Goal: Task Accomplishment & Management: Manage account settings

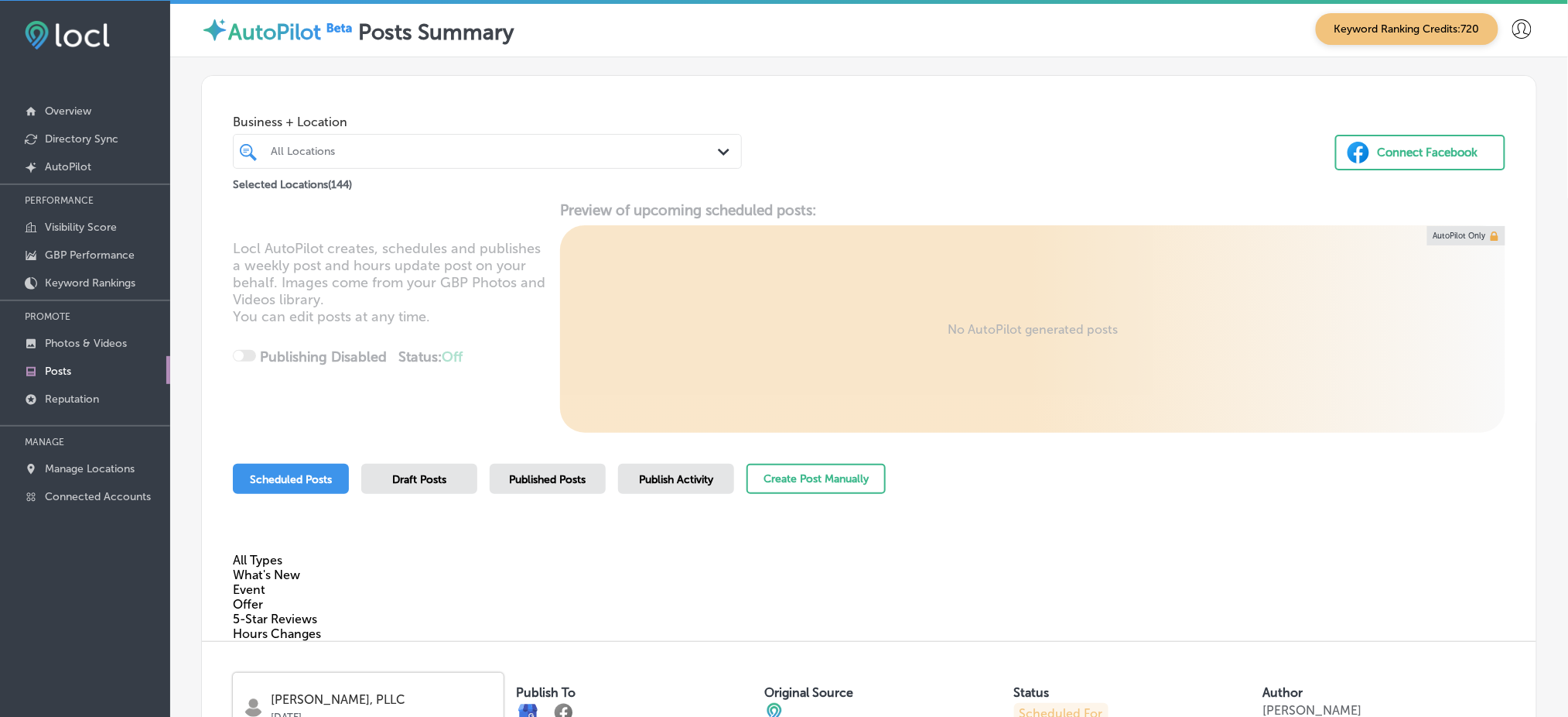
scroll to position [3, 0]
click at [118, 462] on p "Manage Locations" at bounding box center [89, 468] width 89 height 13
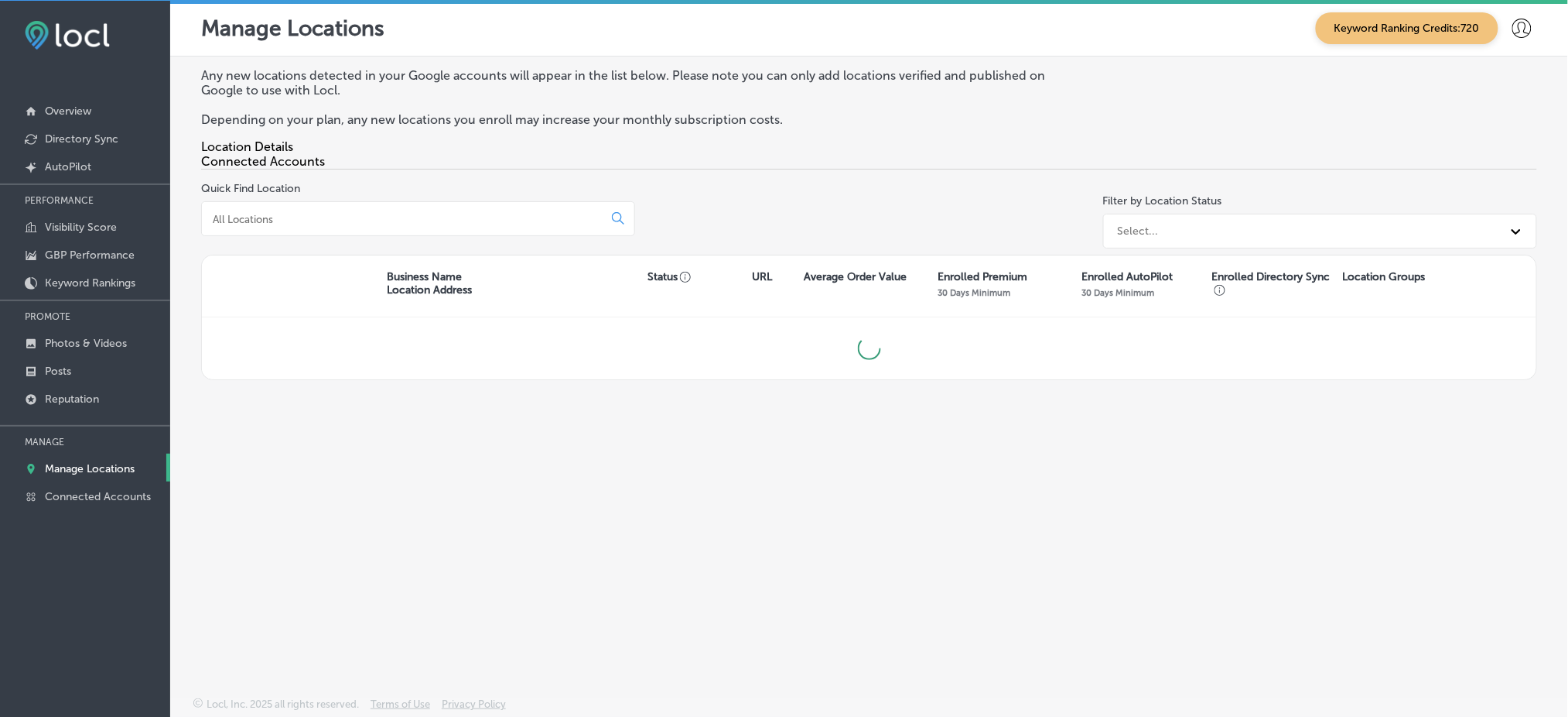
click at [362, 218] on input at bounding box center [405, 218] width 388 height 14
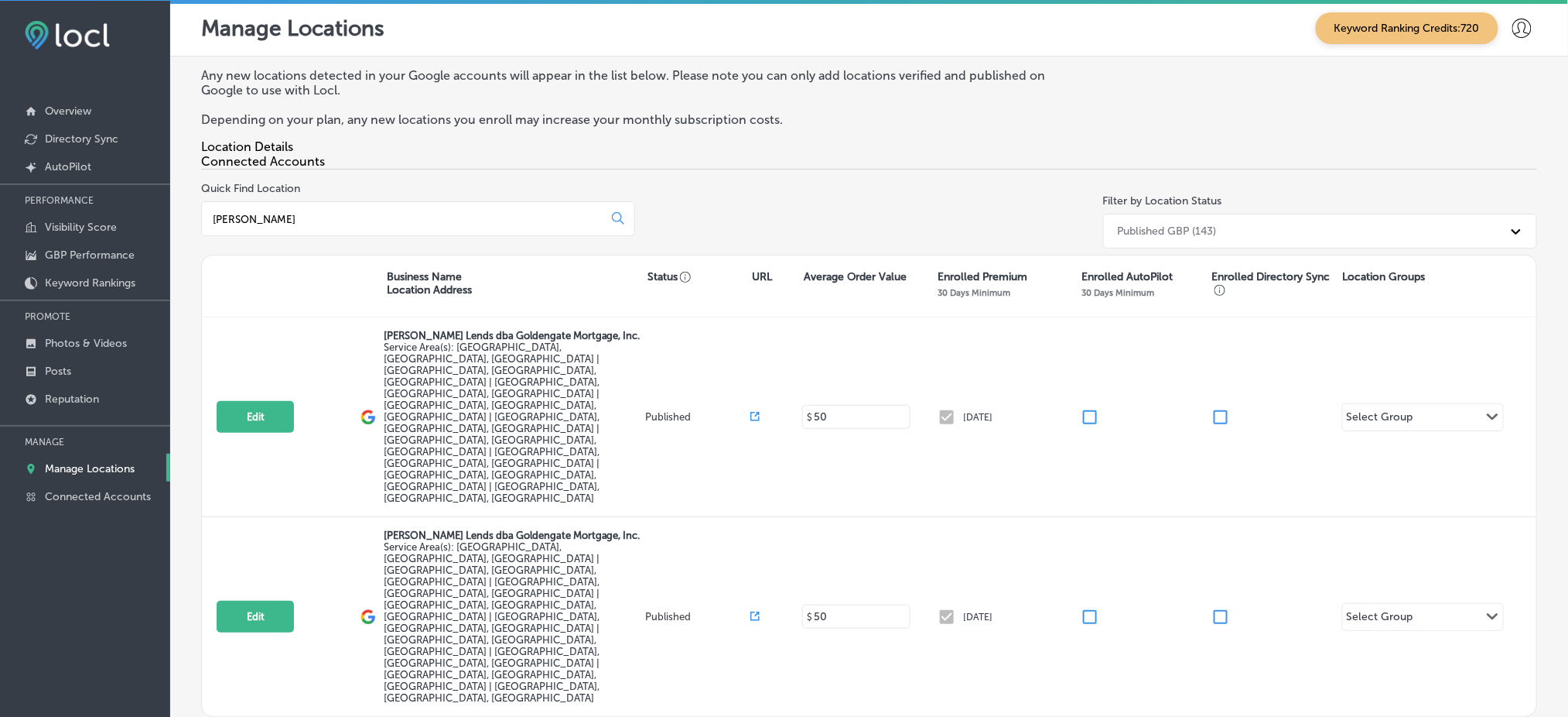
click at [337, 216] on input "chris marr" at bounding box center [405, 218] width 388 height 14
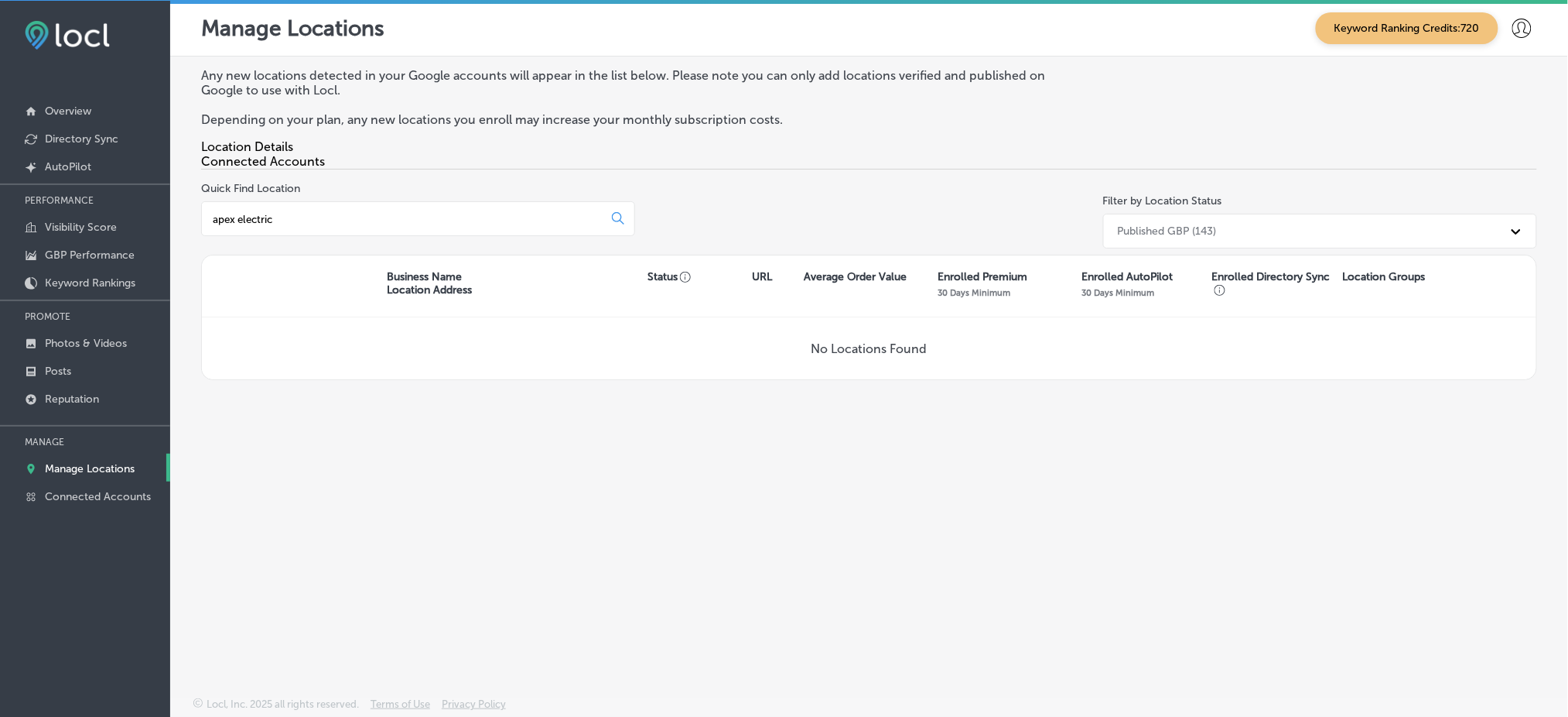
type input "apex electric"
click at [72, 462] on p "Manage Locations" at bounding box center [89, 468] width 89 height 13
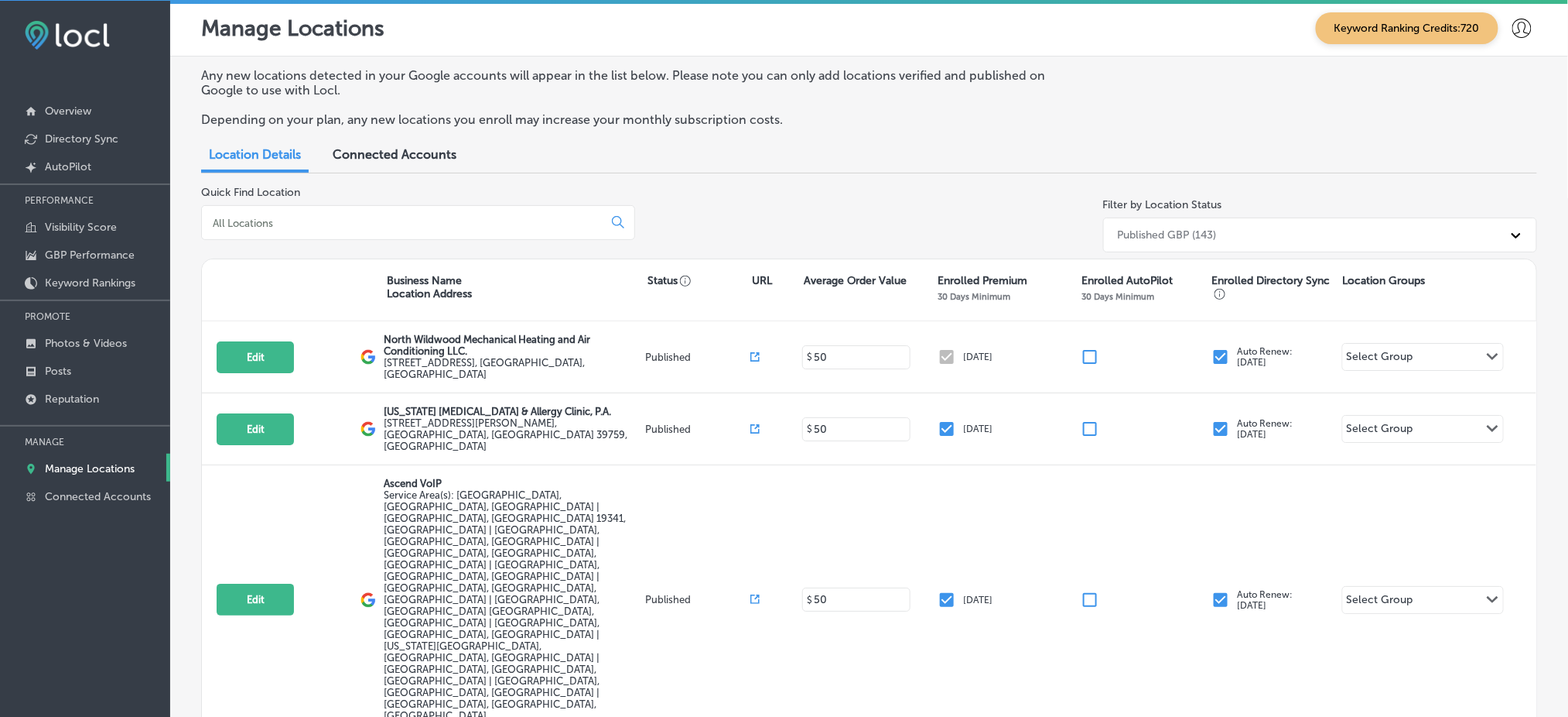
click at [505, 226] on input at bounding box center [405, 222] width 388 height 14
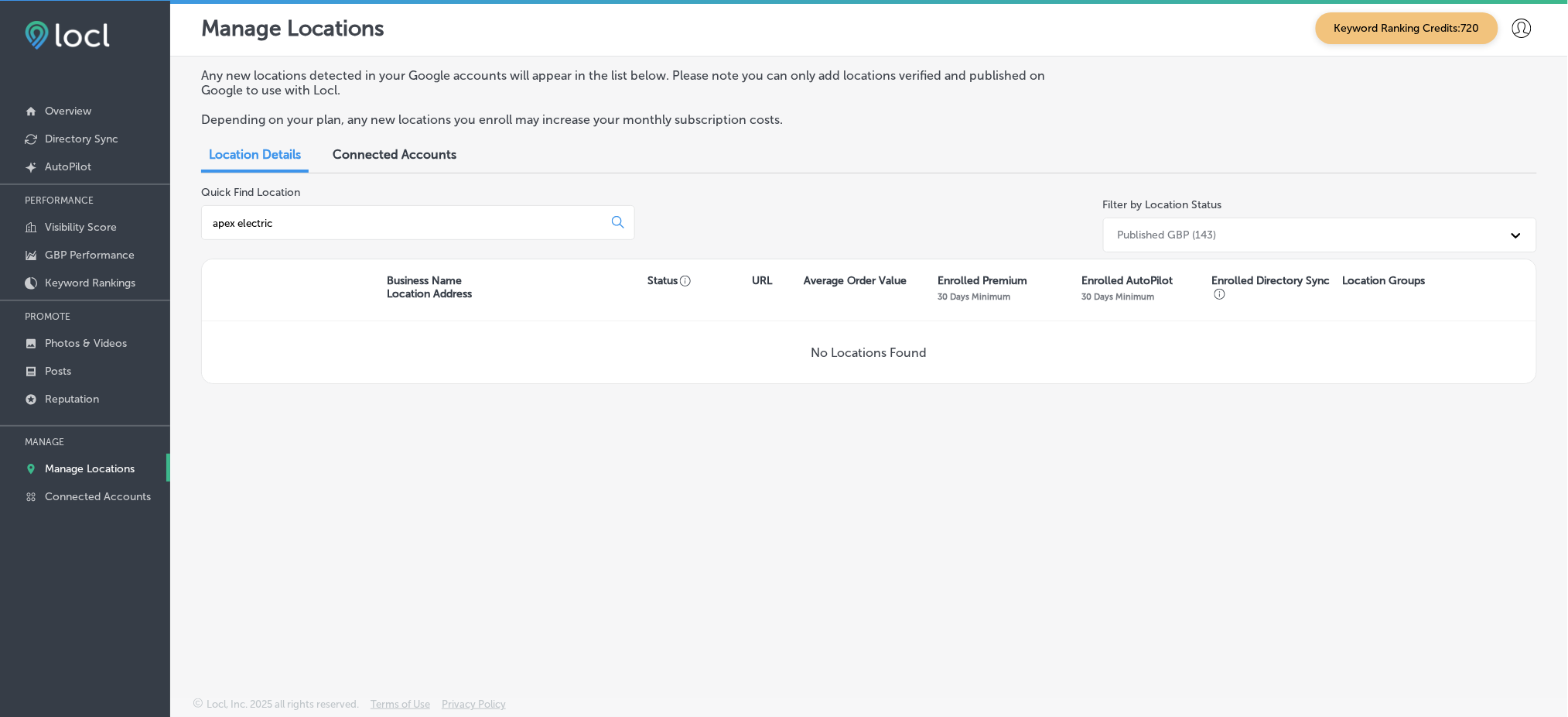
type input "apex electric"
click at [399, 216] on input "apex electric" at bounding box center [405, 222] width 388 height 14
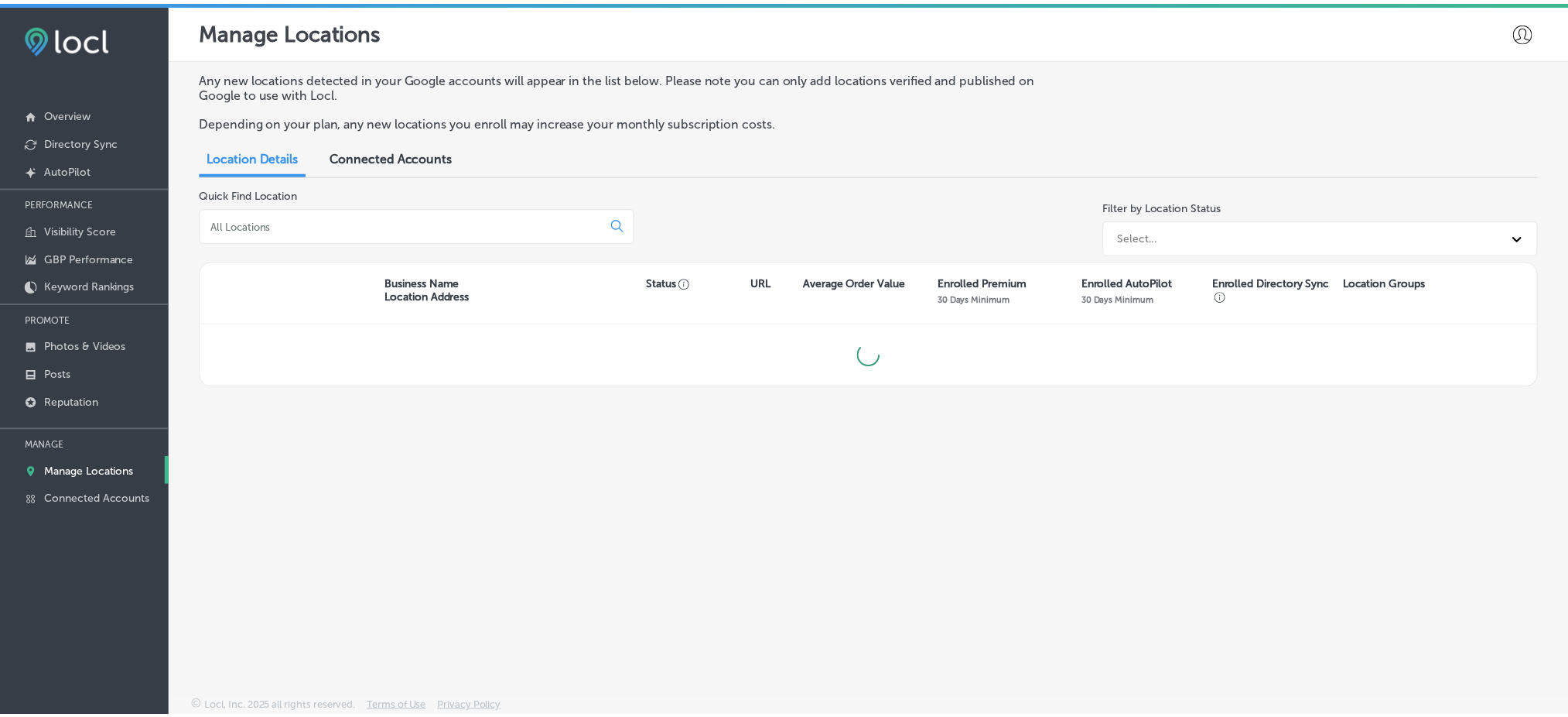
scroll to position [3, 0]
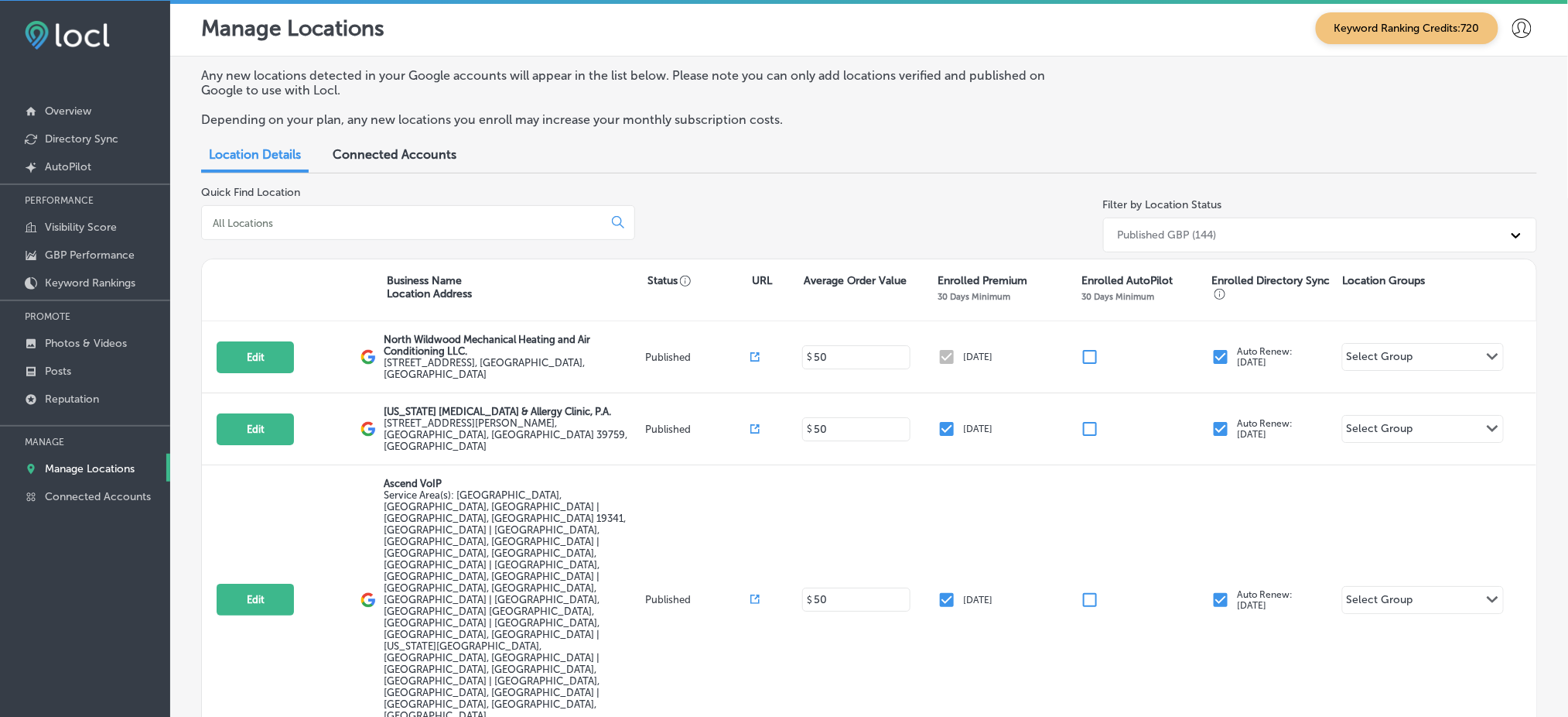
click at [436, 219] on input at bounding box center [405, 222] width 388 height 14
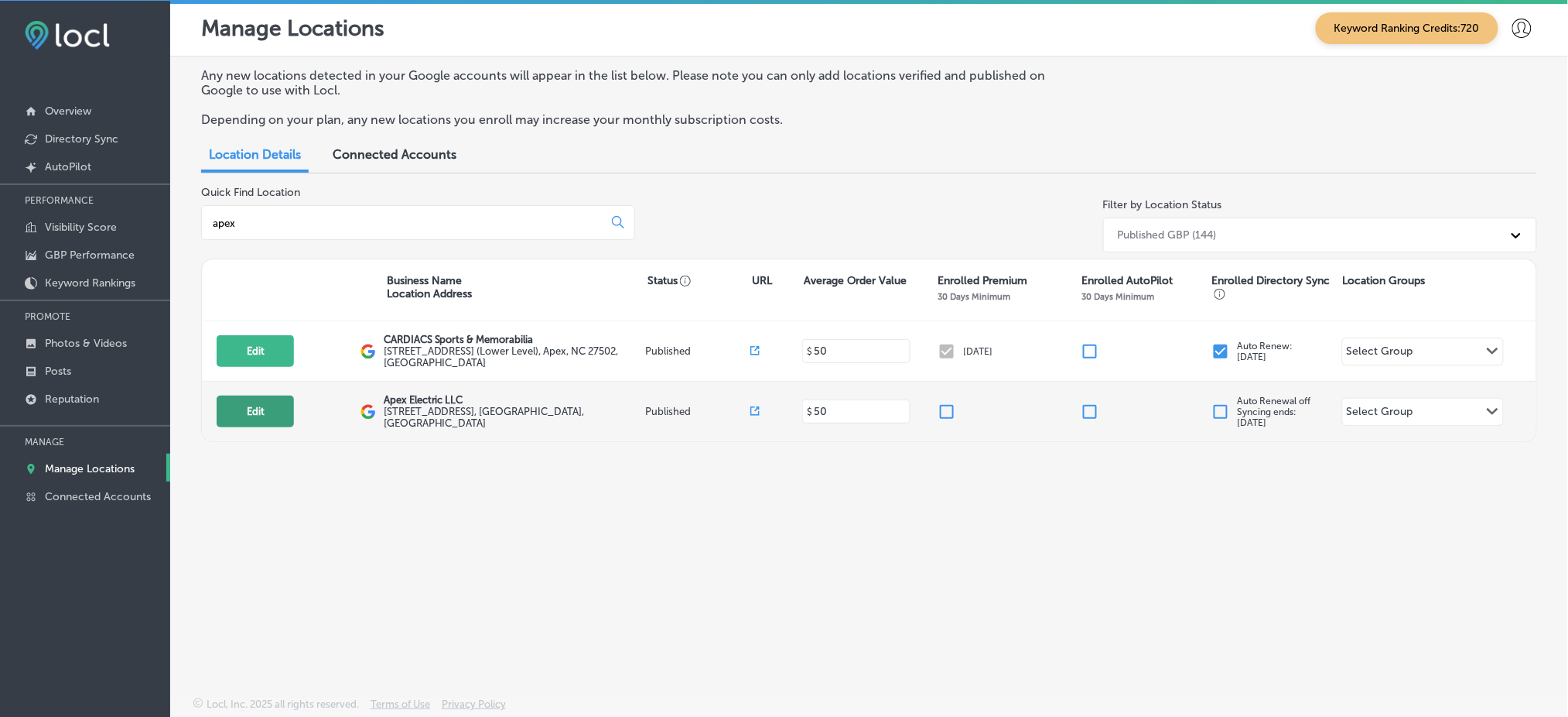
type input "apex"
click at [263, 406] on button "Edit" at bounding box center [255, 411] width 77 height 31
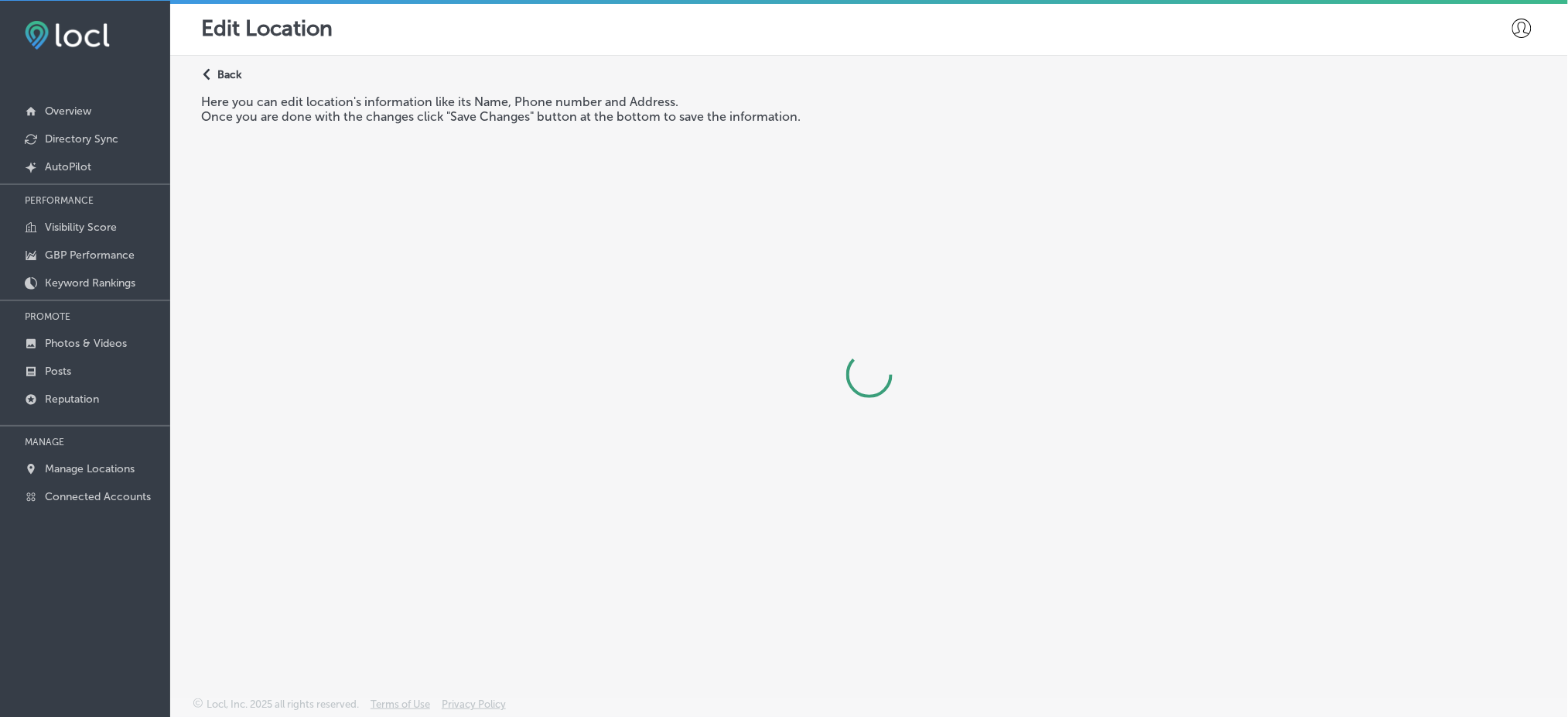
select select "US"
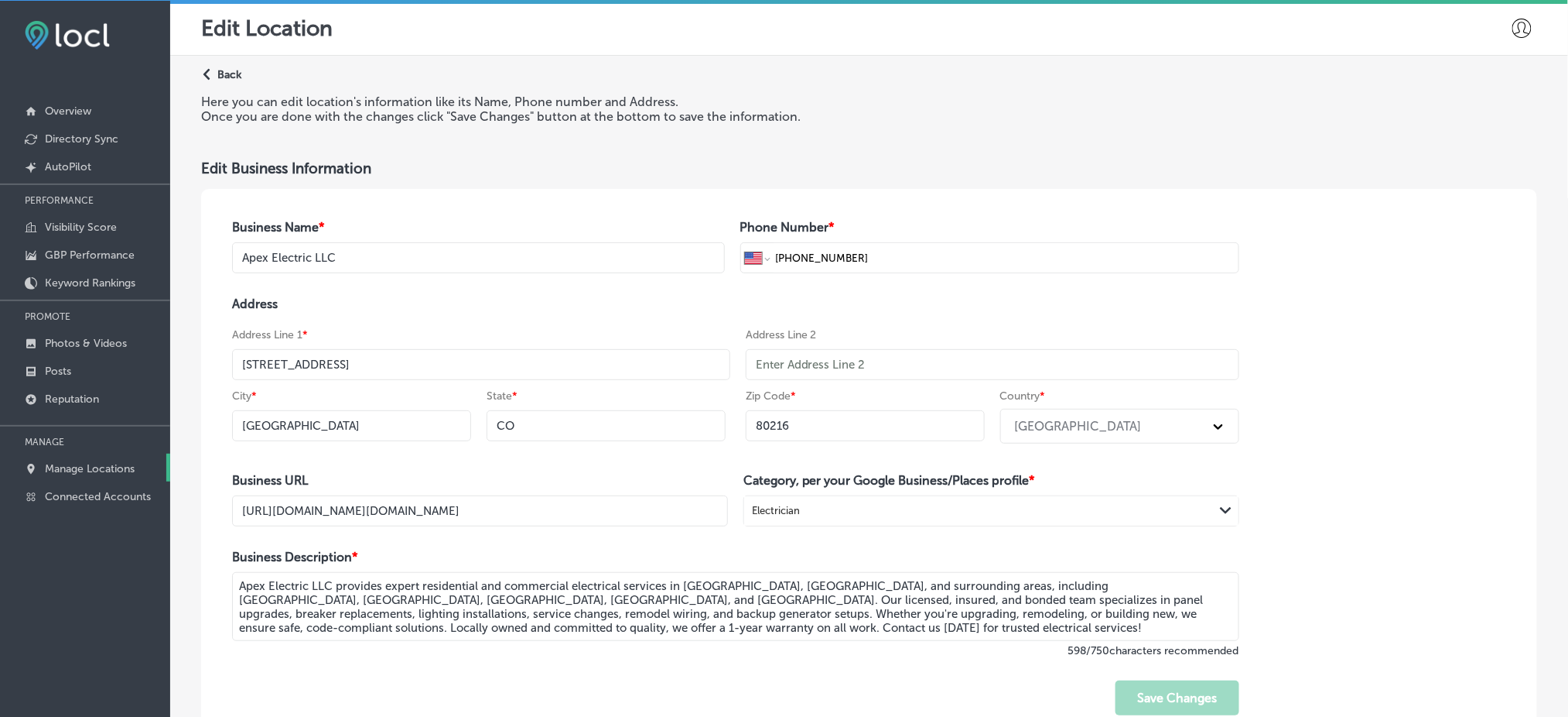
click at [67, 469] on p "Manage Locations" at bounding box center [89, 468] width 89 height 13
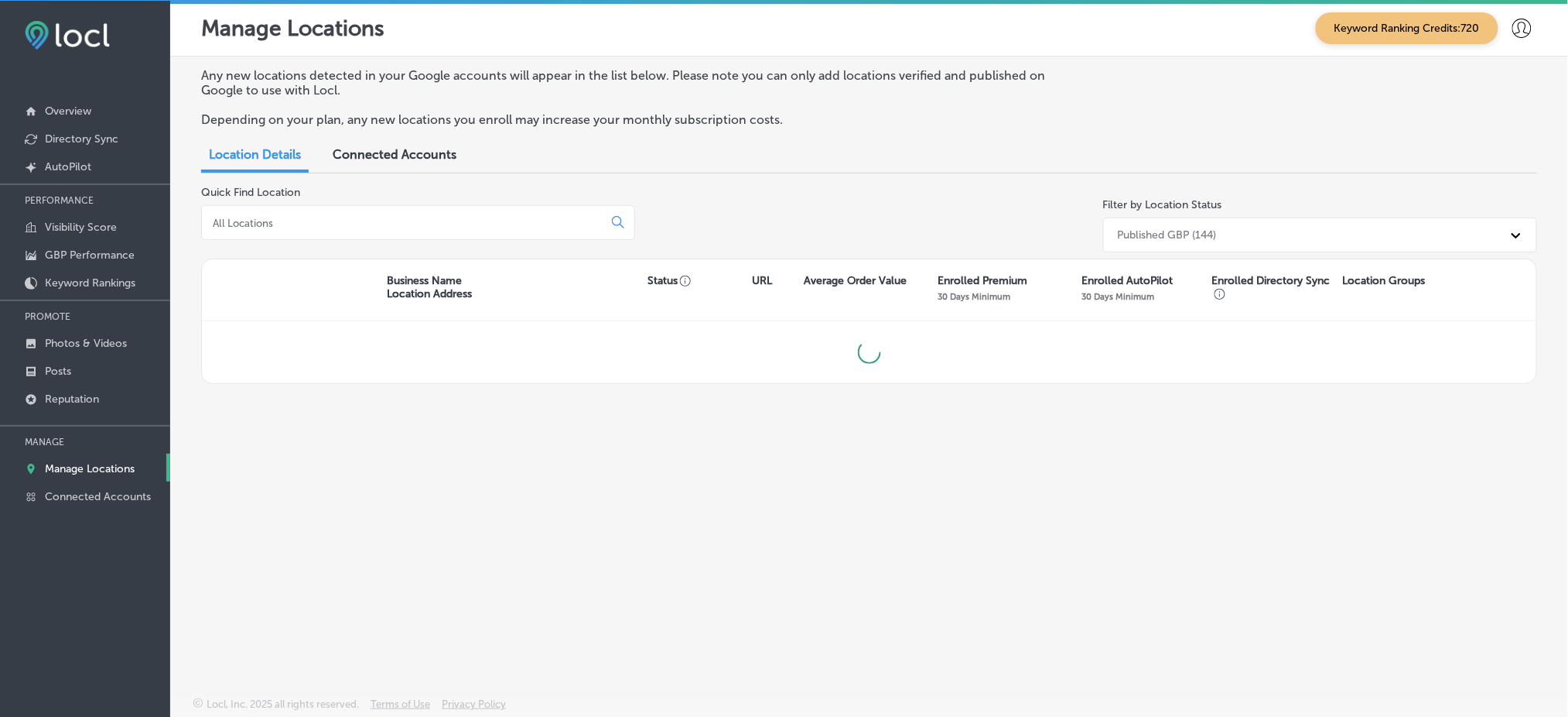
click at [300, 216] on input at bounding box center [405, 222] width 388 height 14
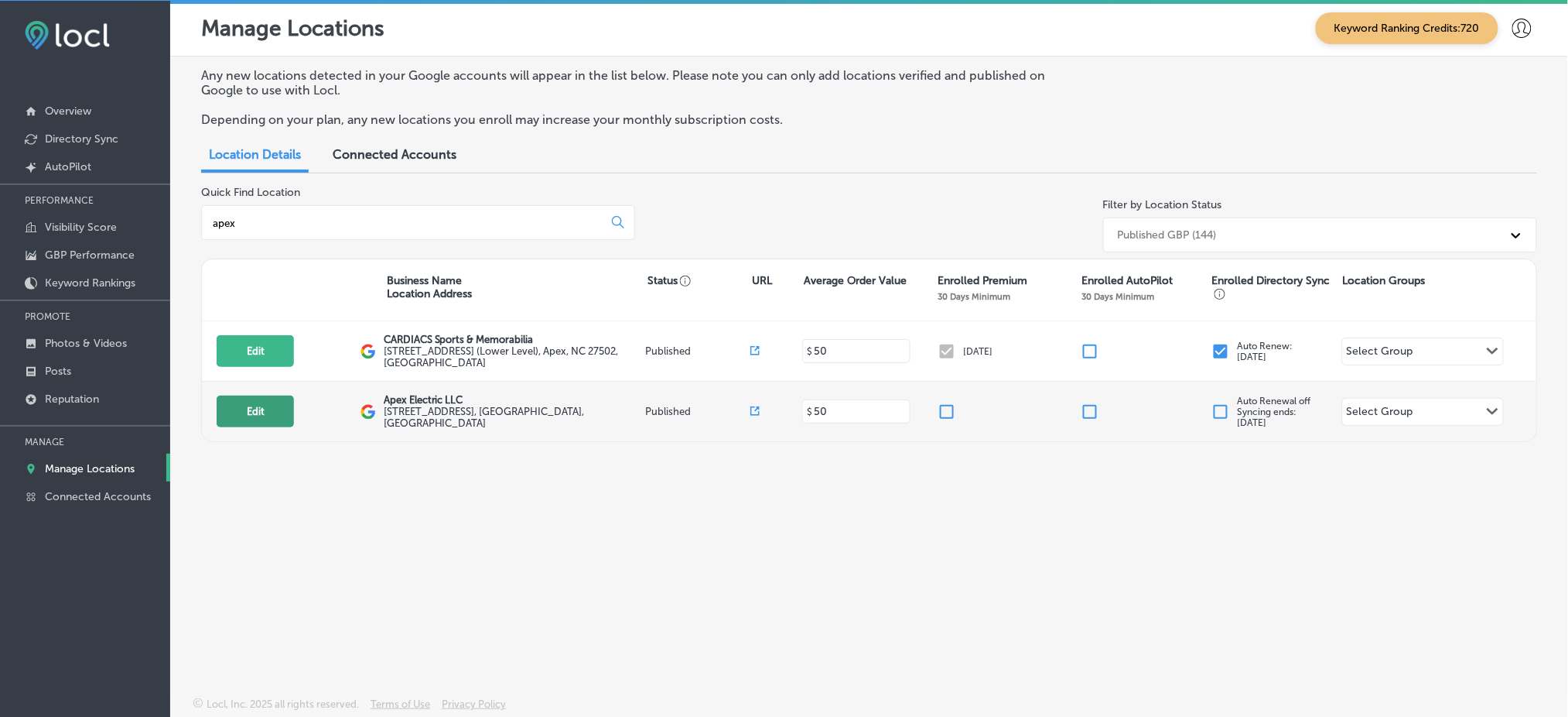
type input "apex"
click at [280, 397] on button "Edit" at bounding box center [255, 411] width 77 height 31
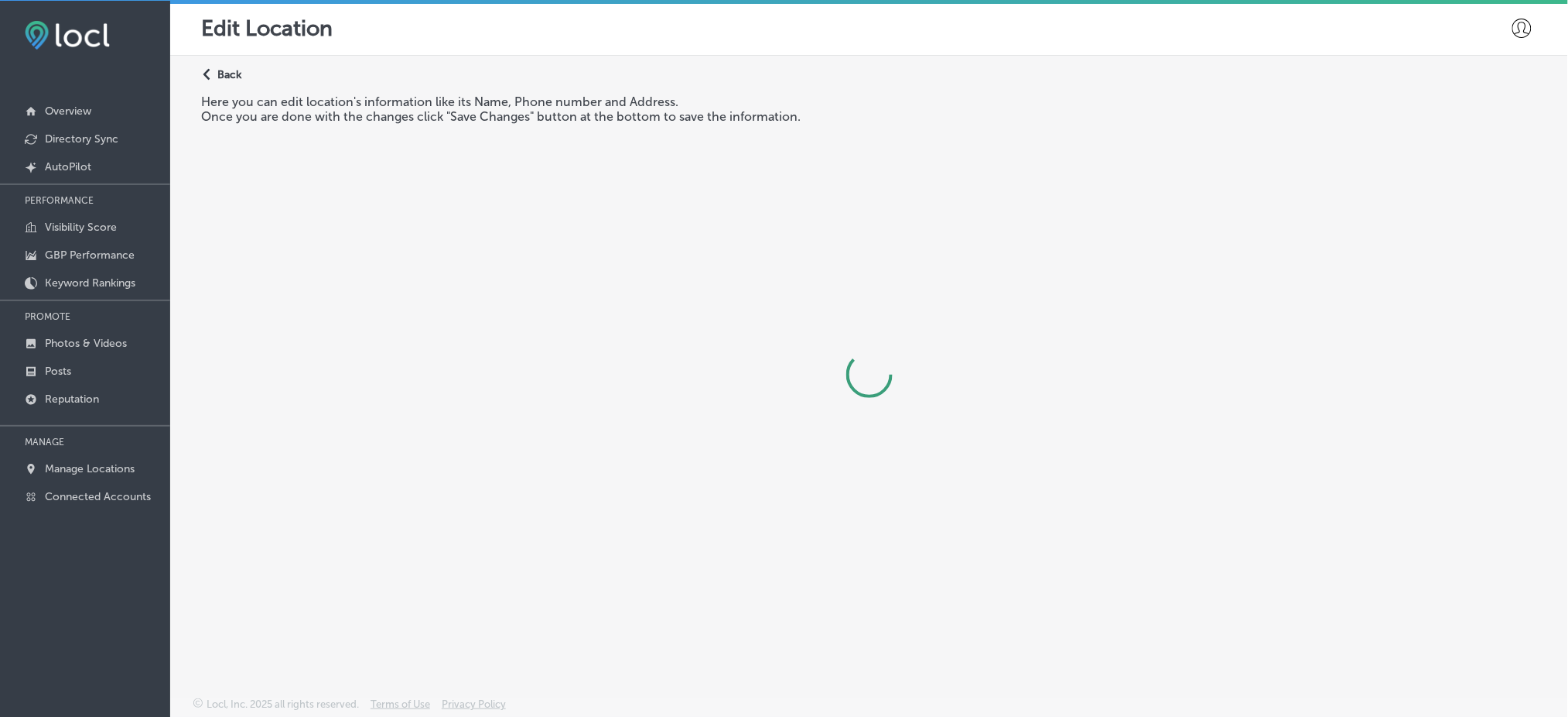
select select "US"
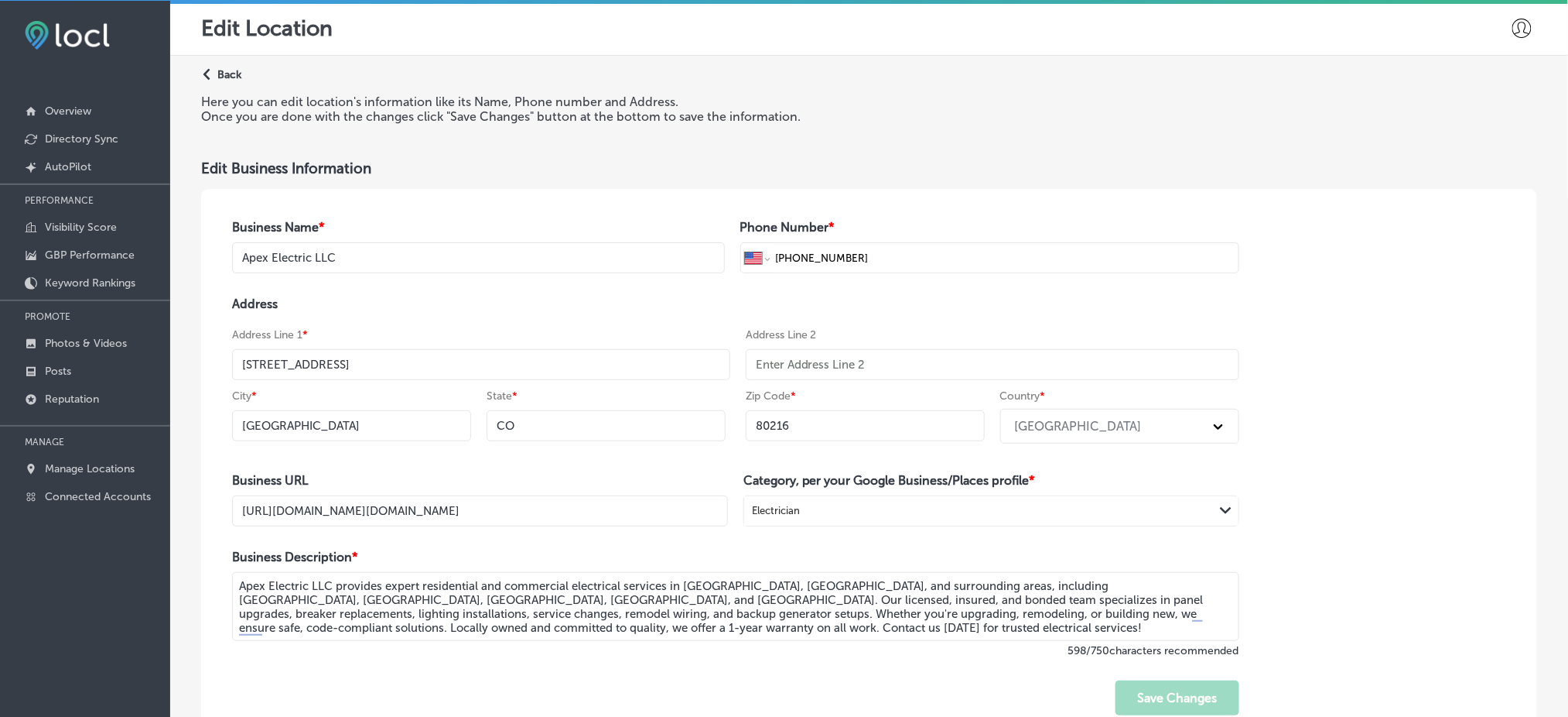
click at [226, 71] on p "Back" at bounding box center [230, 75] width 24 height 13
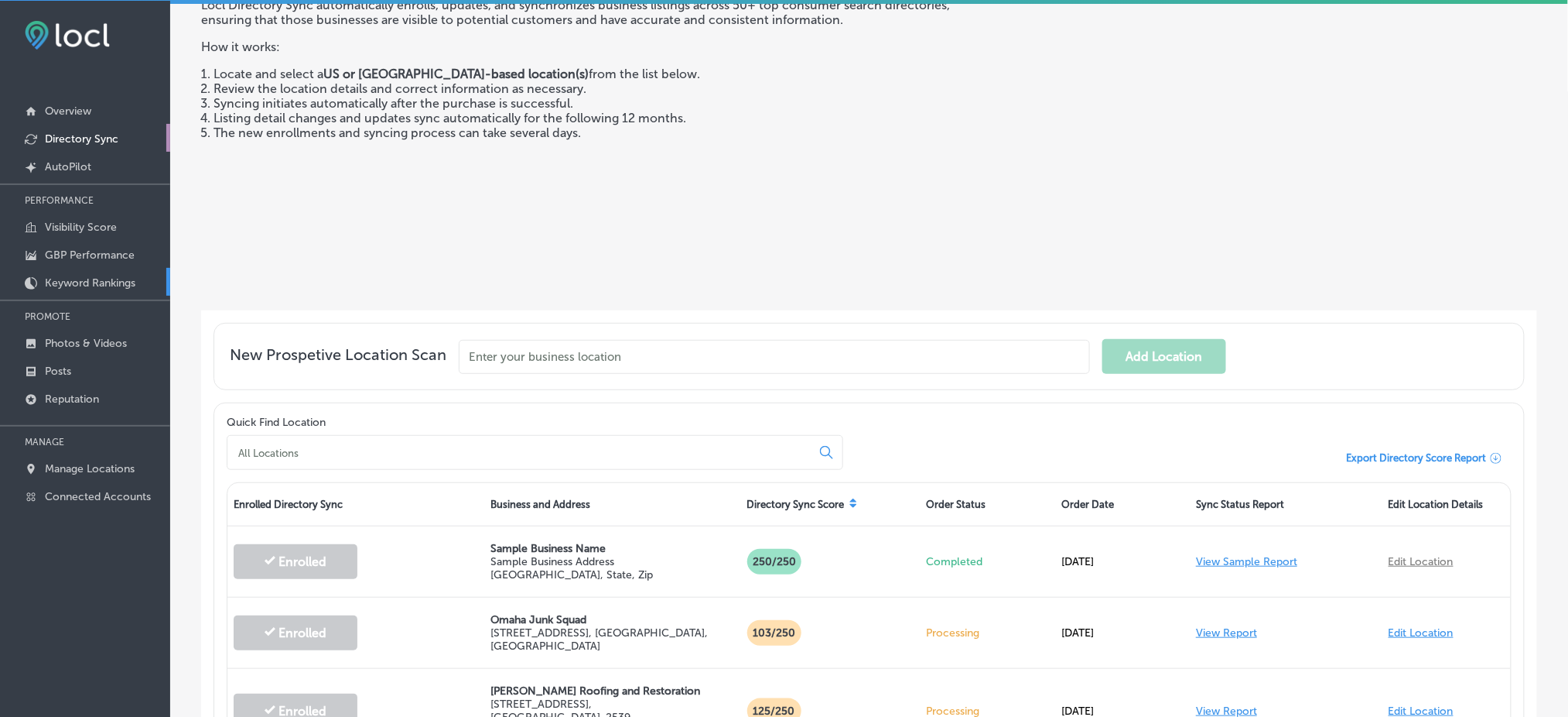
scroll to position [103, 0]
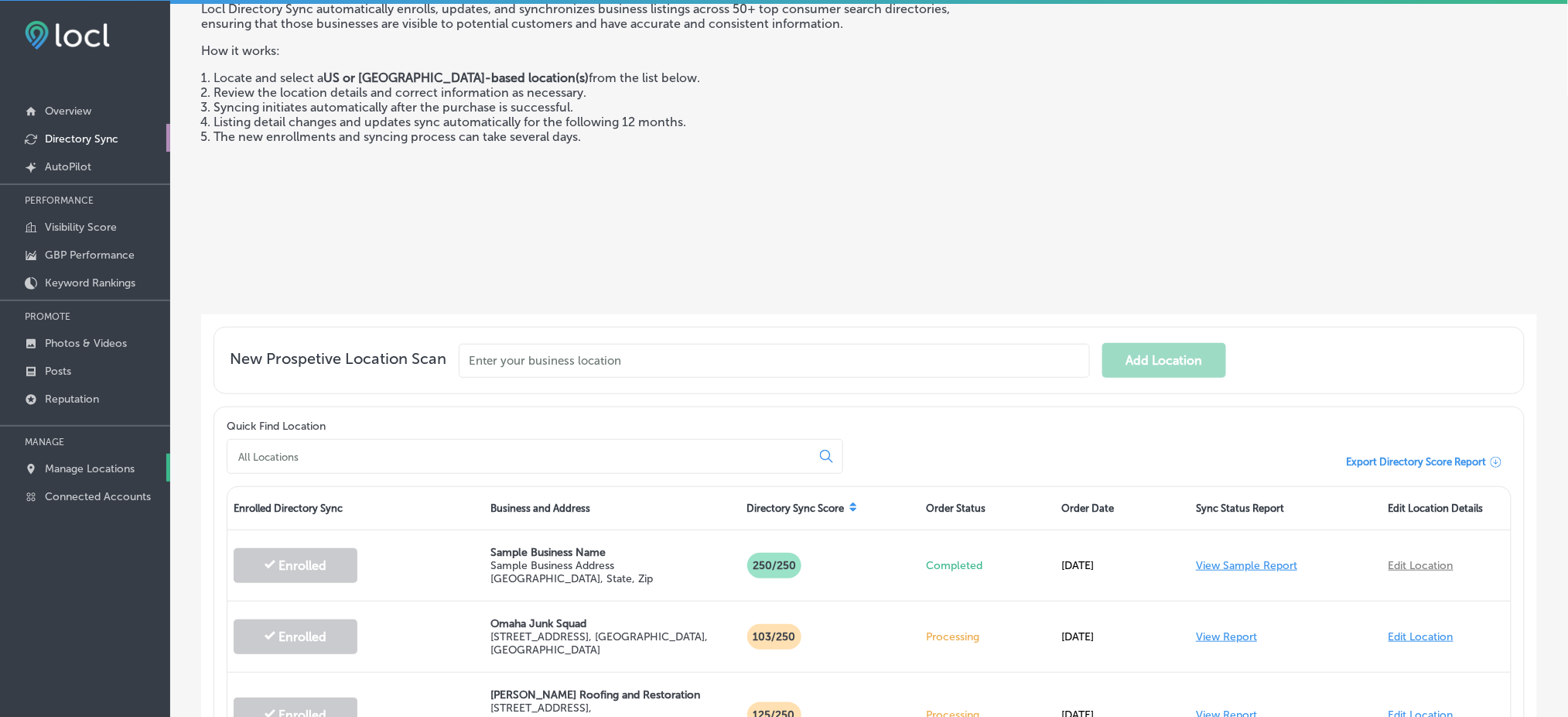
click at [97, 462] on p "Manage Locations" at bounding box center [89, 468] width 89 height 13
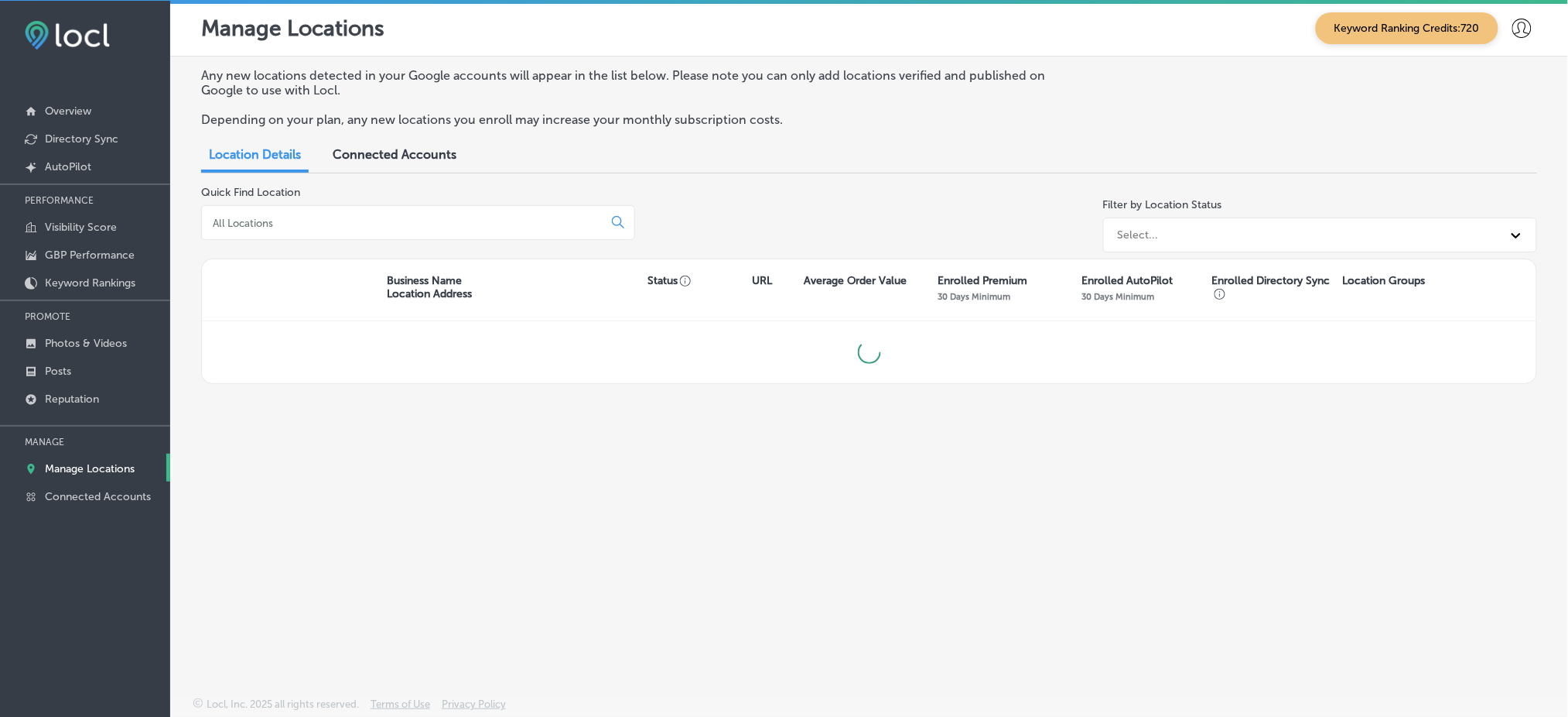
click at [333, 226] on input at bounding box center [405, 222] width 388 height 14
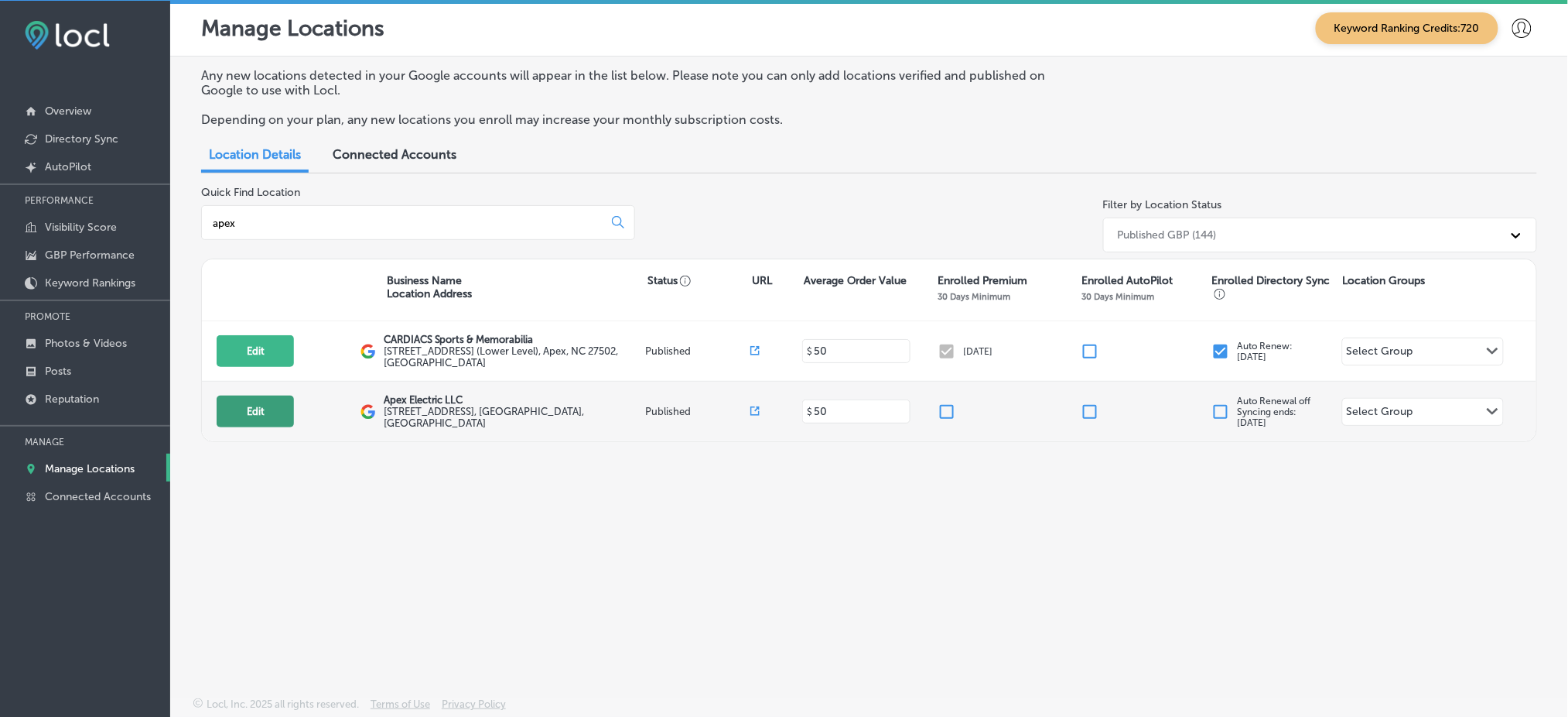
type input "apex"
click at [265, 406] on button "Edit" at bounding box center [255, 411] width 77 height 31
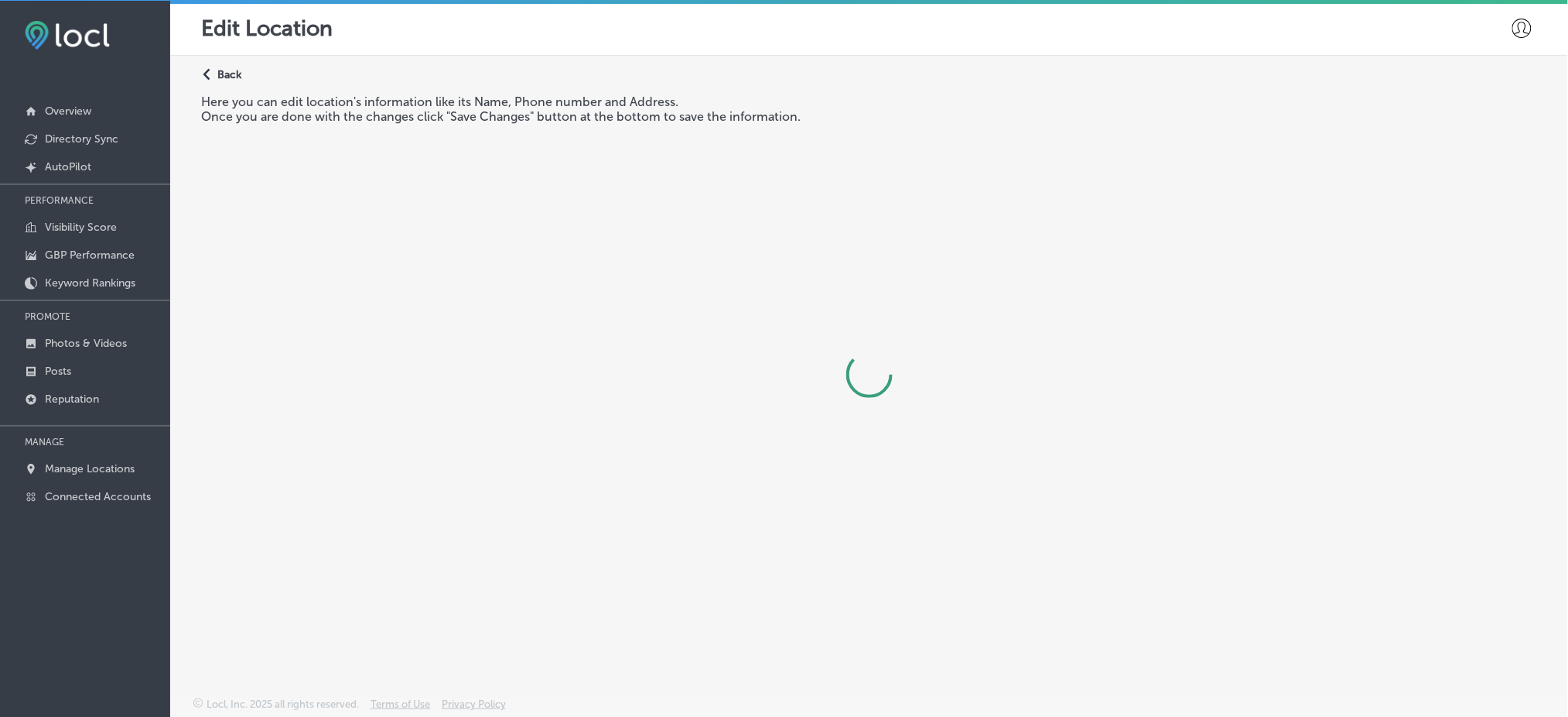
select select "US"
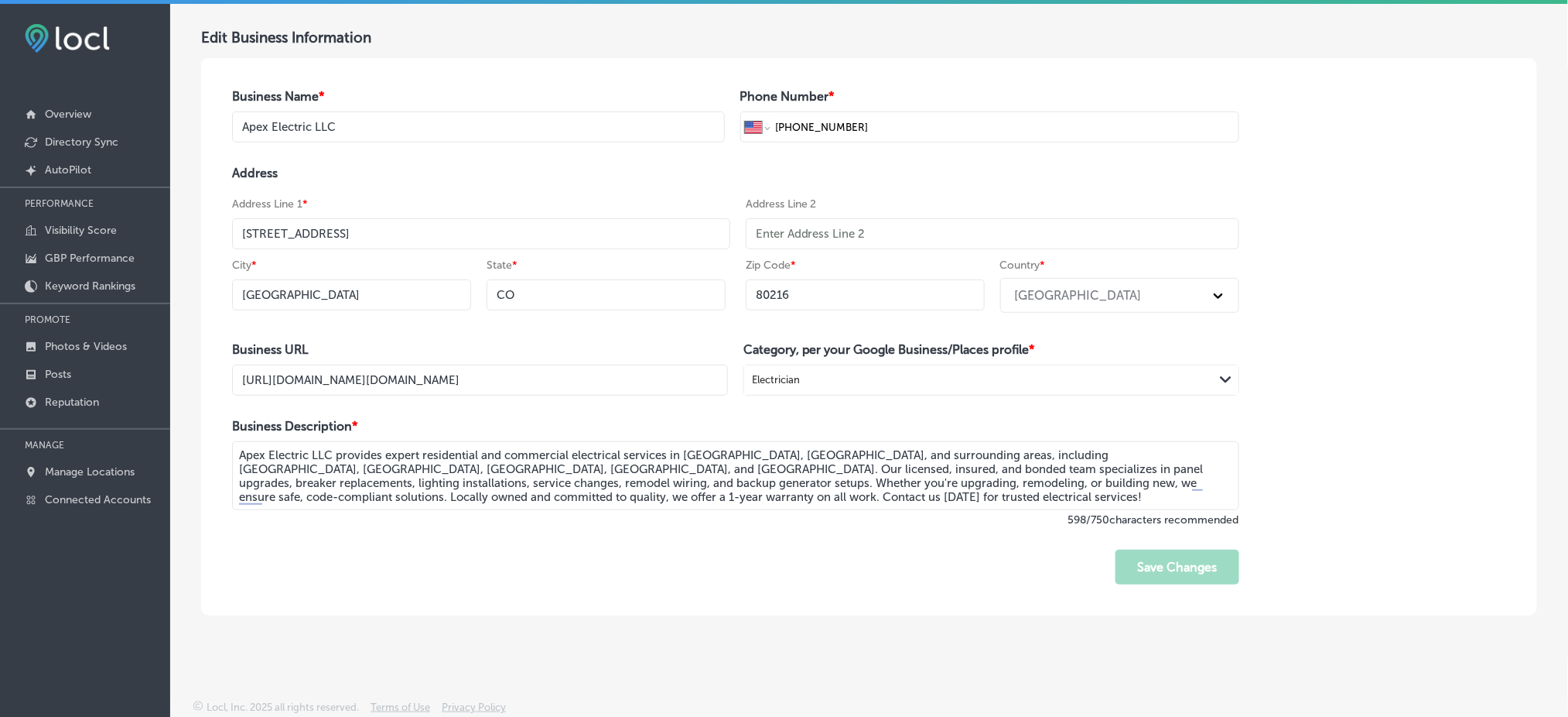
scroll to position [3, 0]
click at [1013, 381] on div "Electrician" at bounding box center [978, 377] width 470 height 21
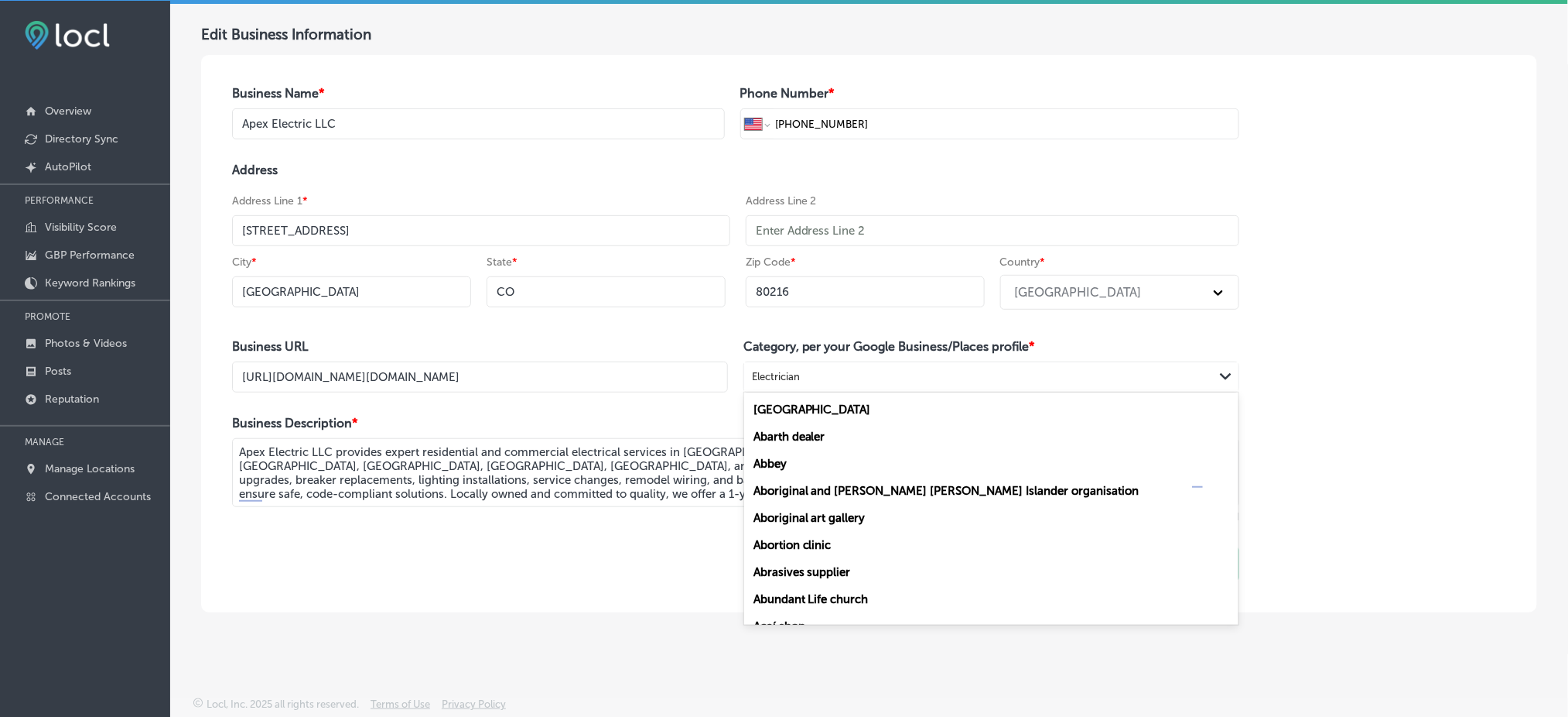
click at [1189, 375] on div "Electrician" at bounding box center [978, 377] width 470 height 21
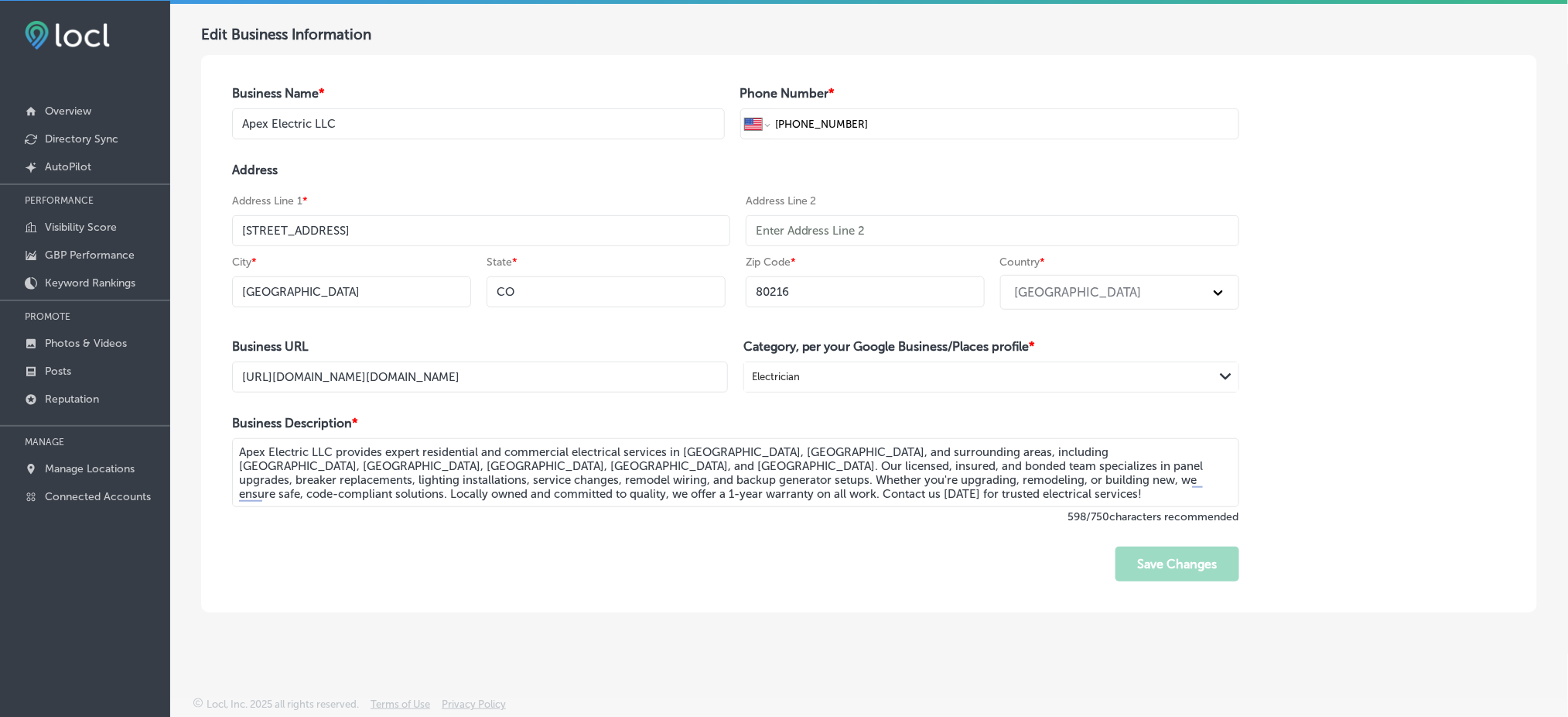
click at [1322, 354] on div "Business Name * Apex Electric LLC Phone Number * International [GEOGRAPHIC_DATA…" at bounding box center [869, 334] width 1336 height 557
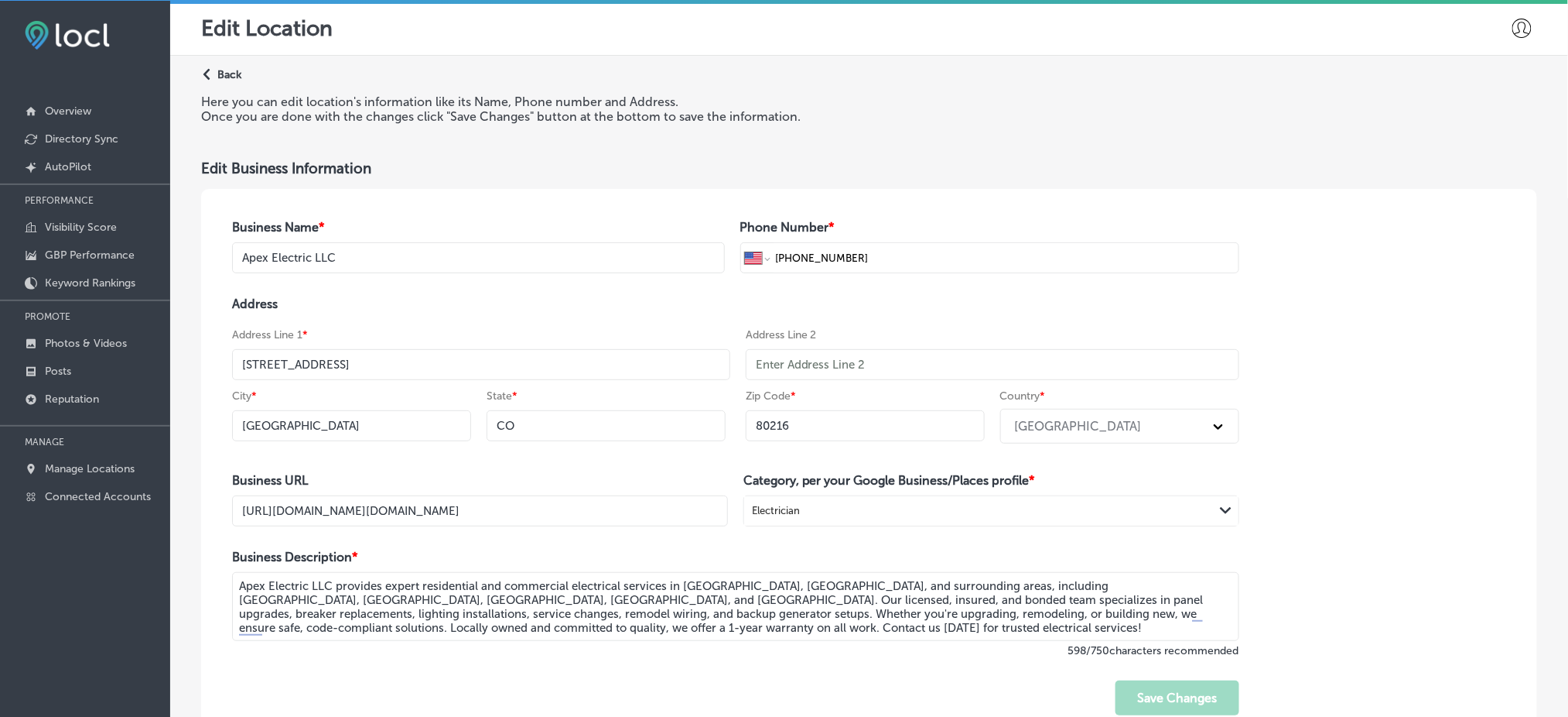
click at [216, 68] on div "Path Created with Sketch. Back" at bounding box center [221, 81] width 40 height 27
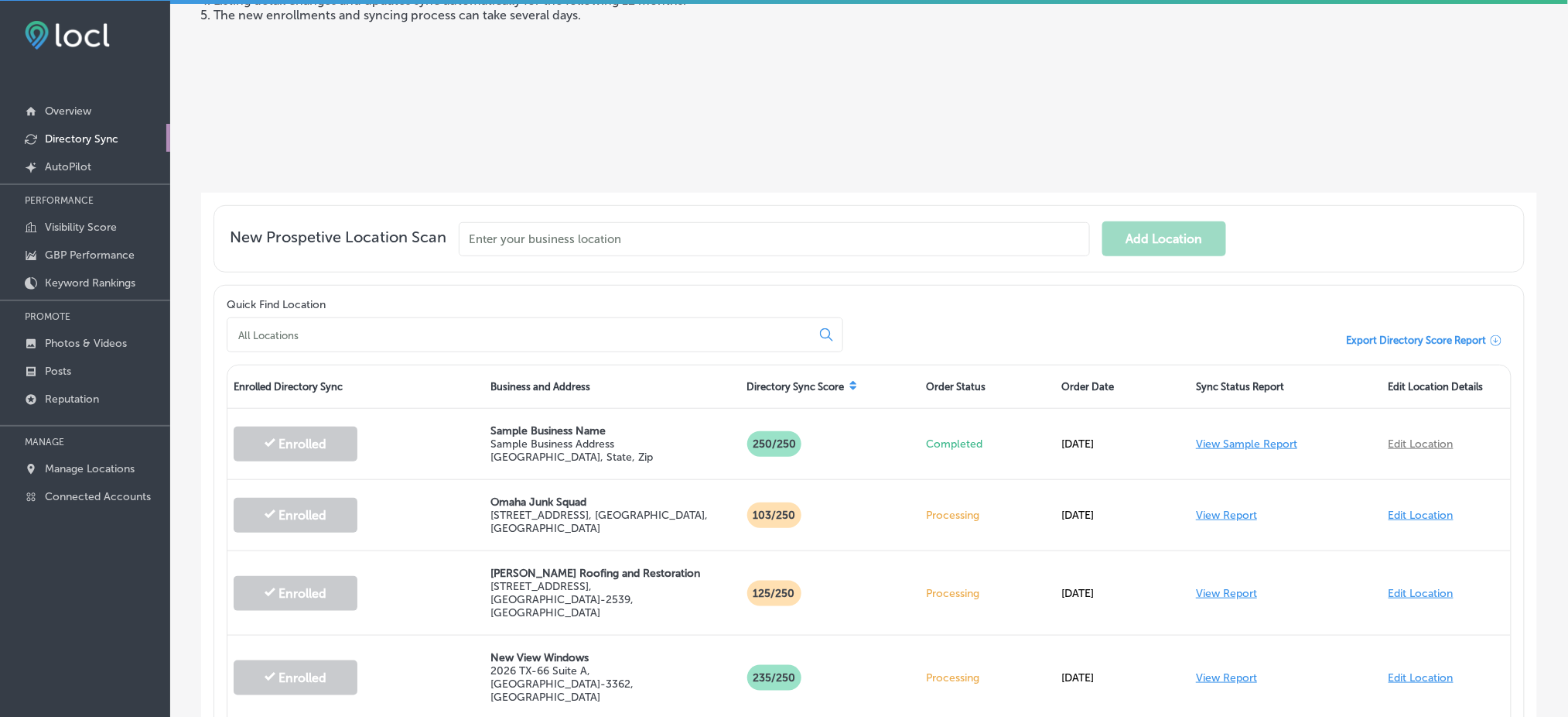
scroll to position [309, 0]
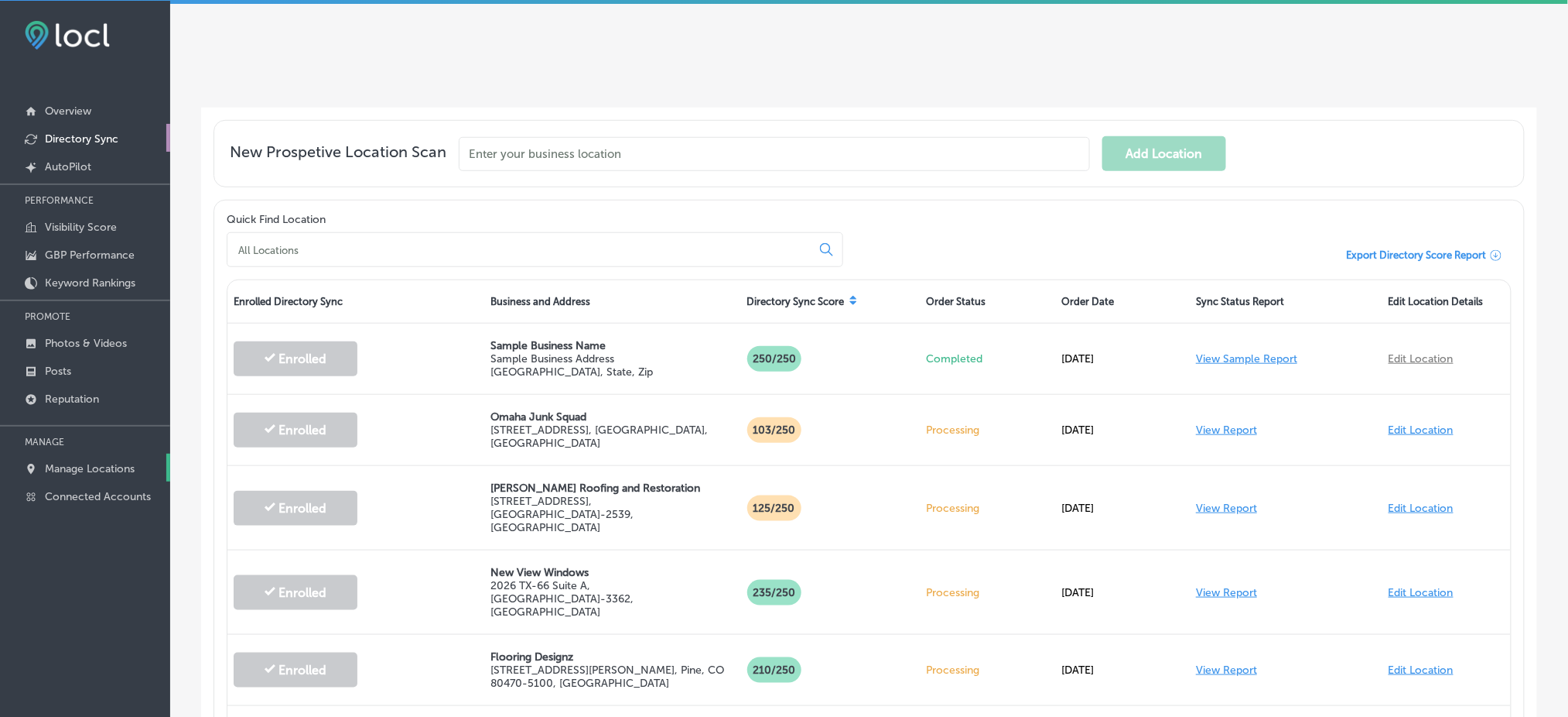
click at [93, 463] on p "Manage Locations" at bounding box center [89, 468] width 89 height 13
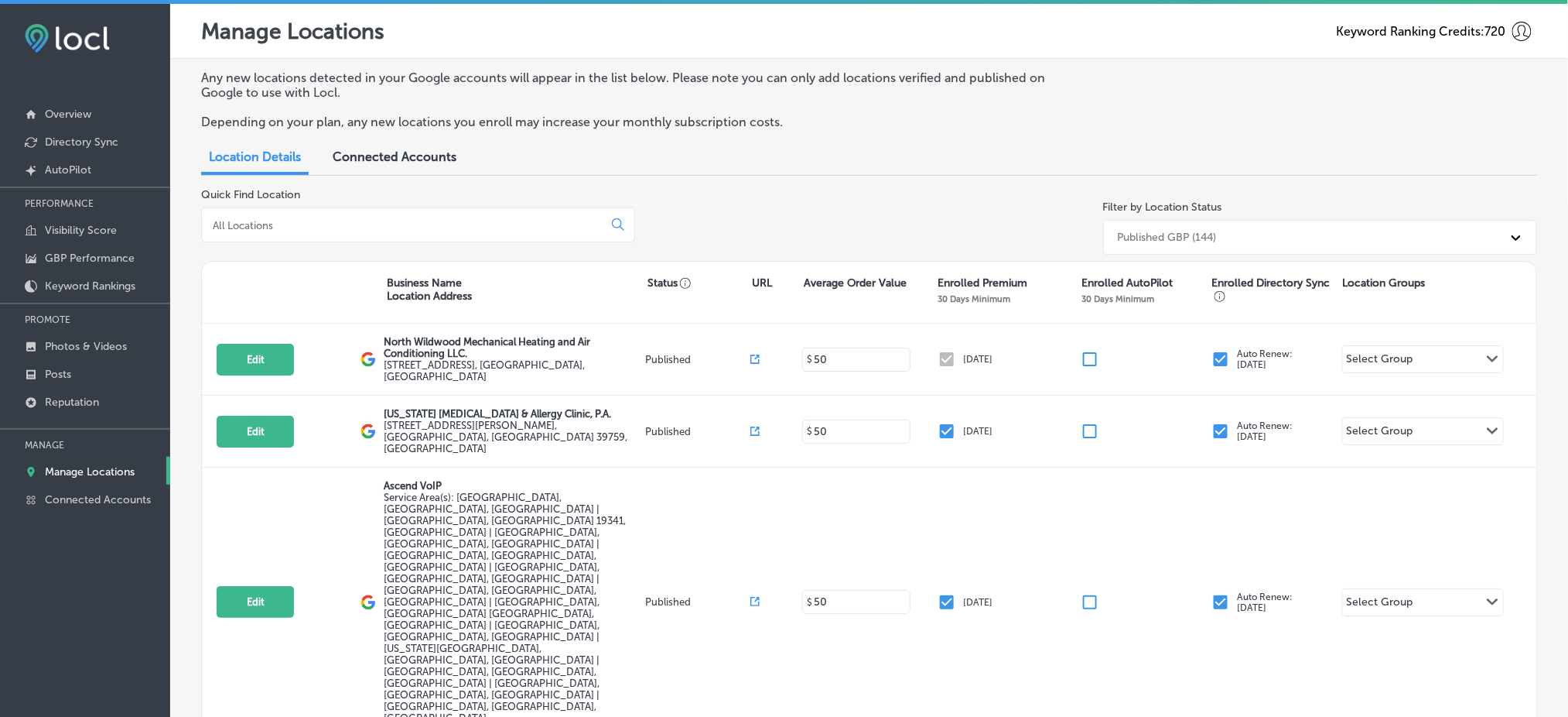
click at [337, 224] on input at bounding box center [405, 225] width 388 height 14
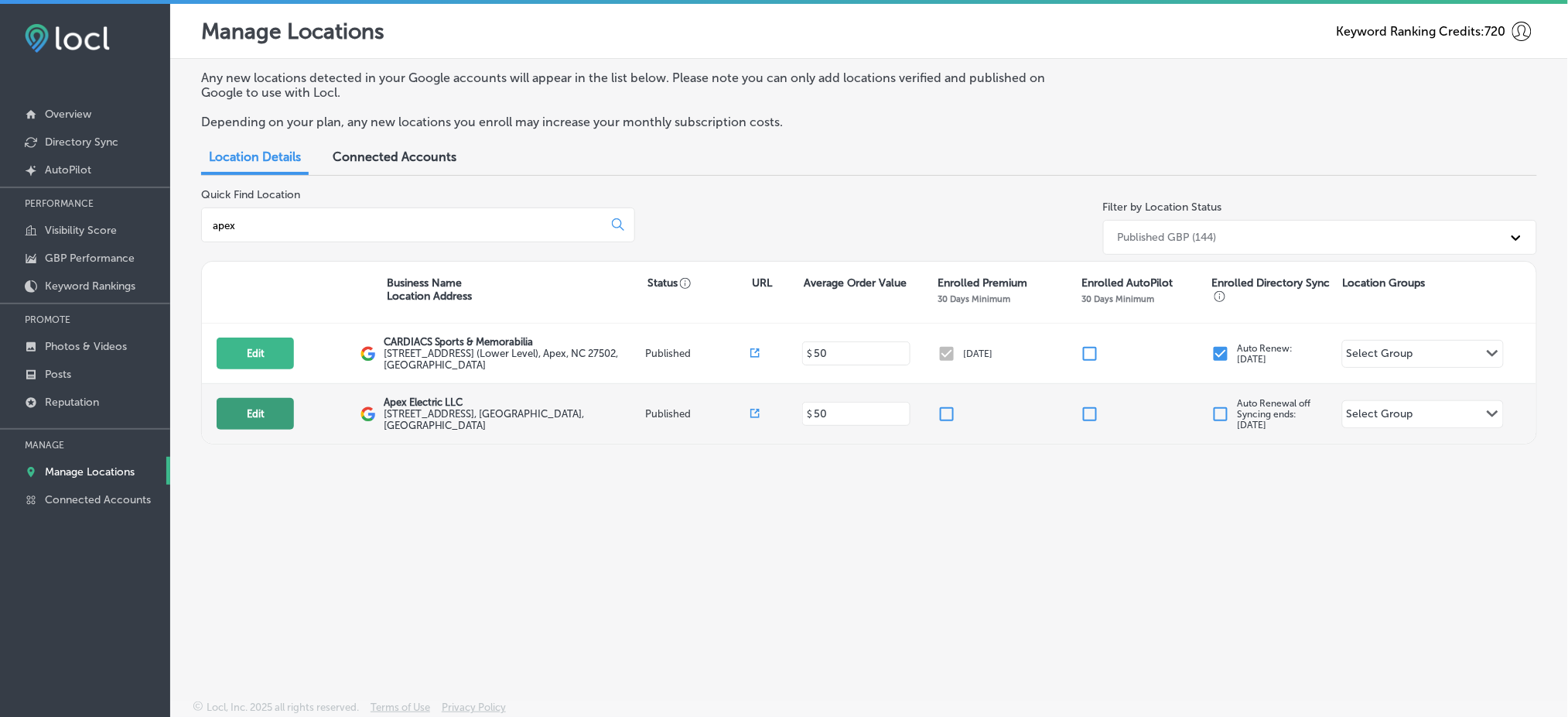
type input "apex"
click at [265, 414] on button "Edit" at bounding box center [255, 413] width 77 height 31
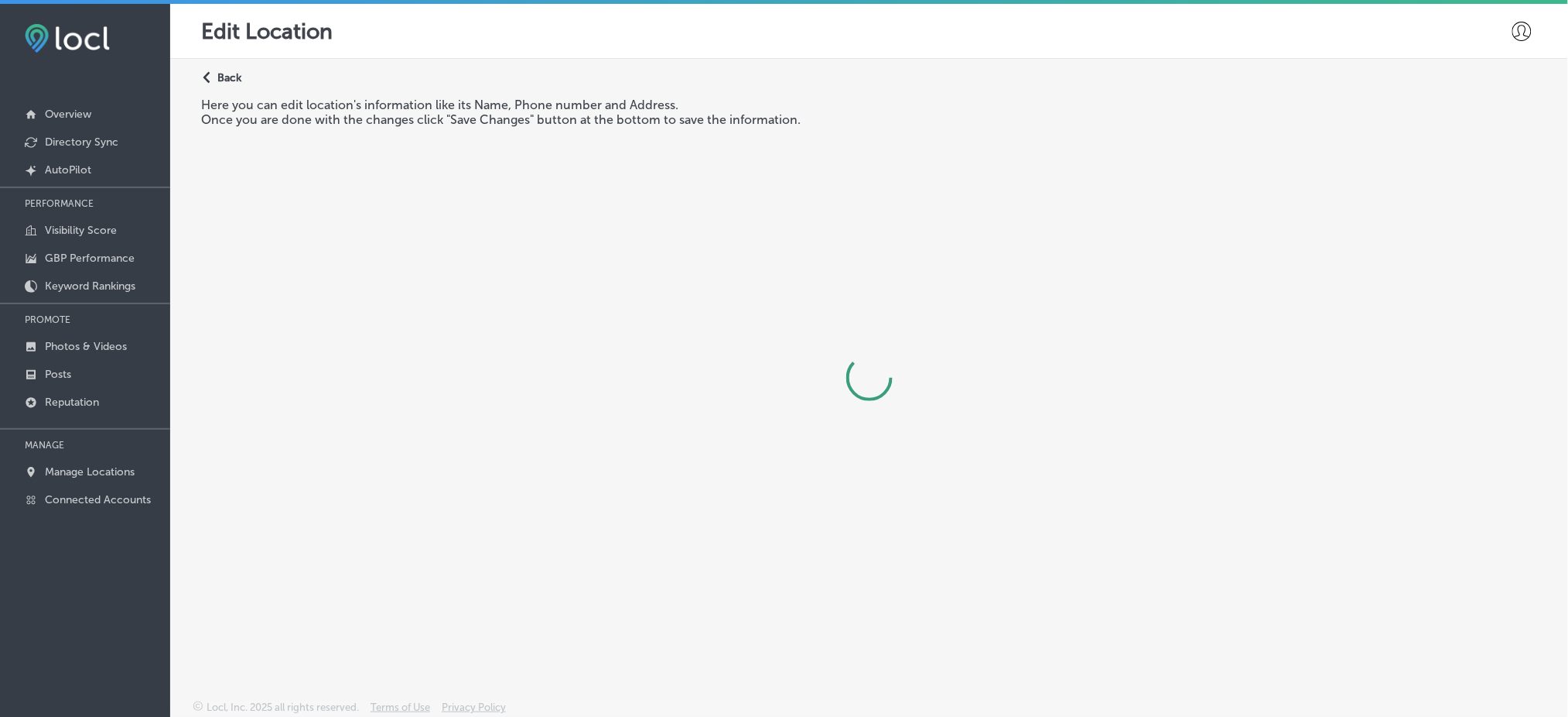
select select "US"
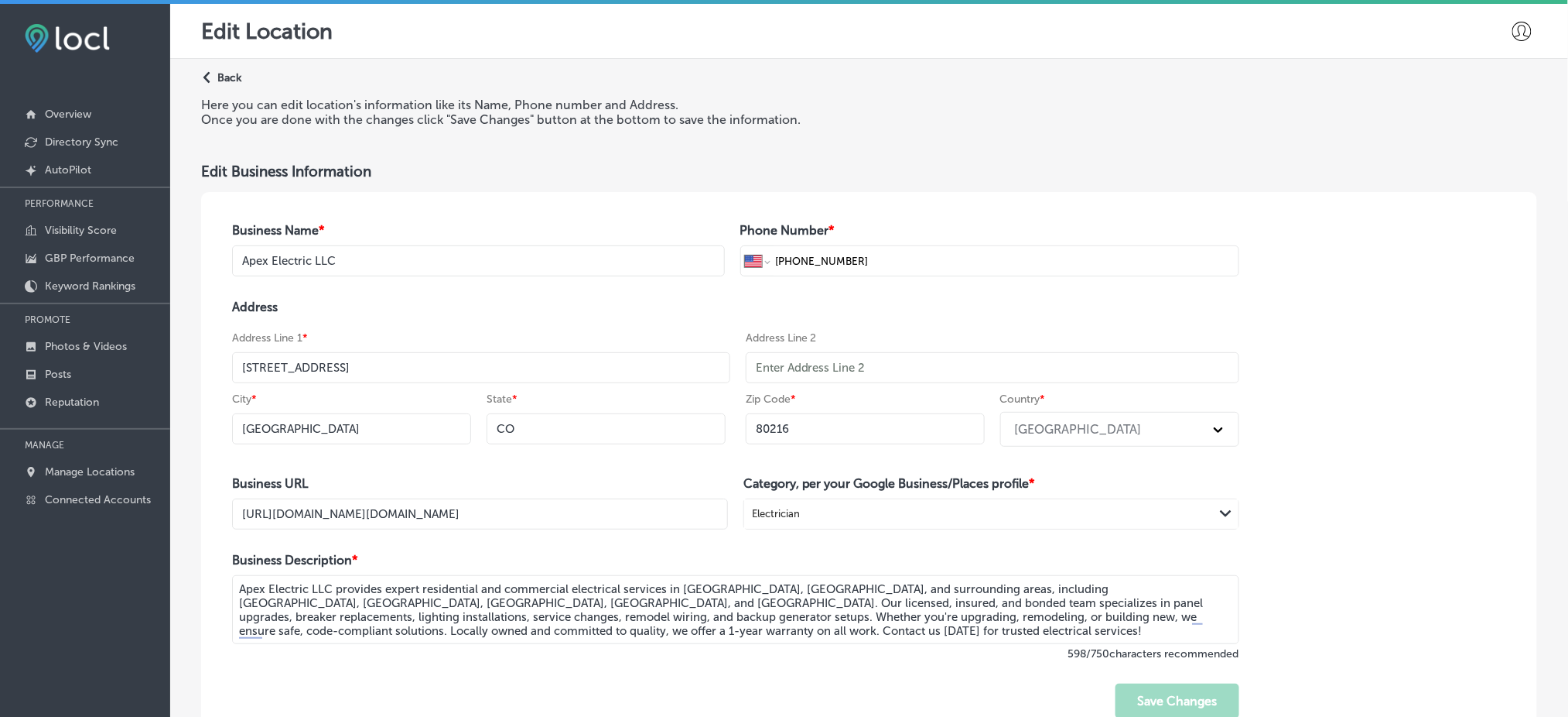
click at [1327, 315] on div "Business Name * Apex Electric LLC Phone Number * International [GEOGRAPHIC_DATA…" at bounding box center [869, 470] width 1336 height 557
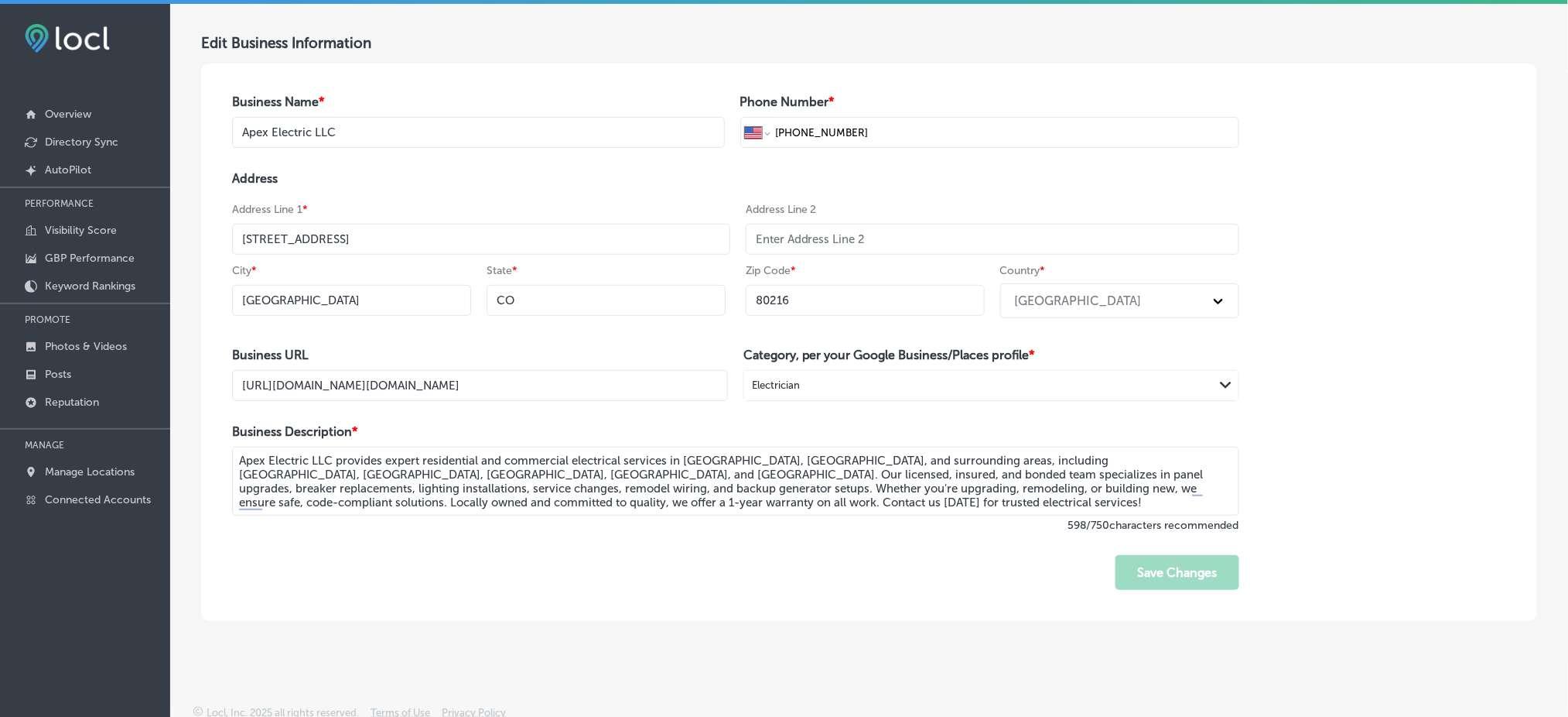
scroll to position [134, 0]
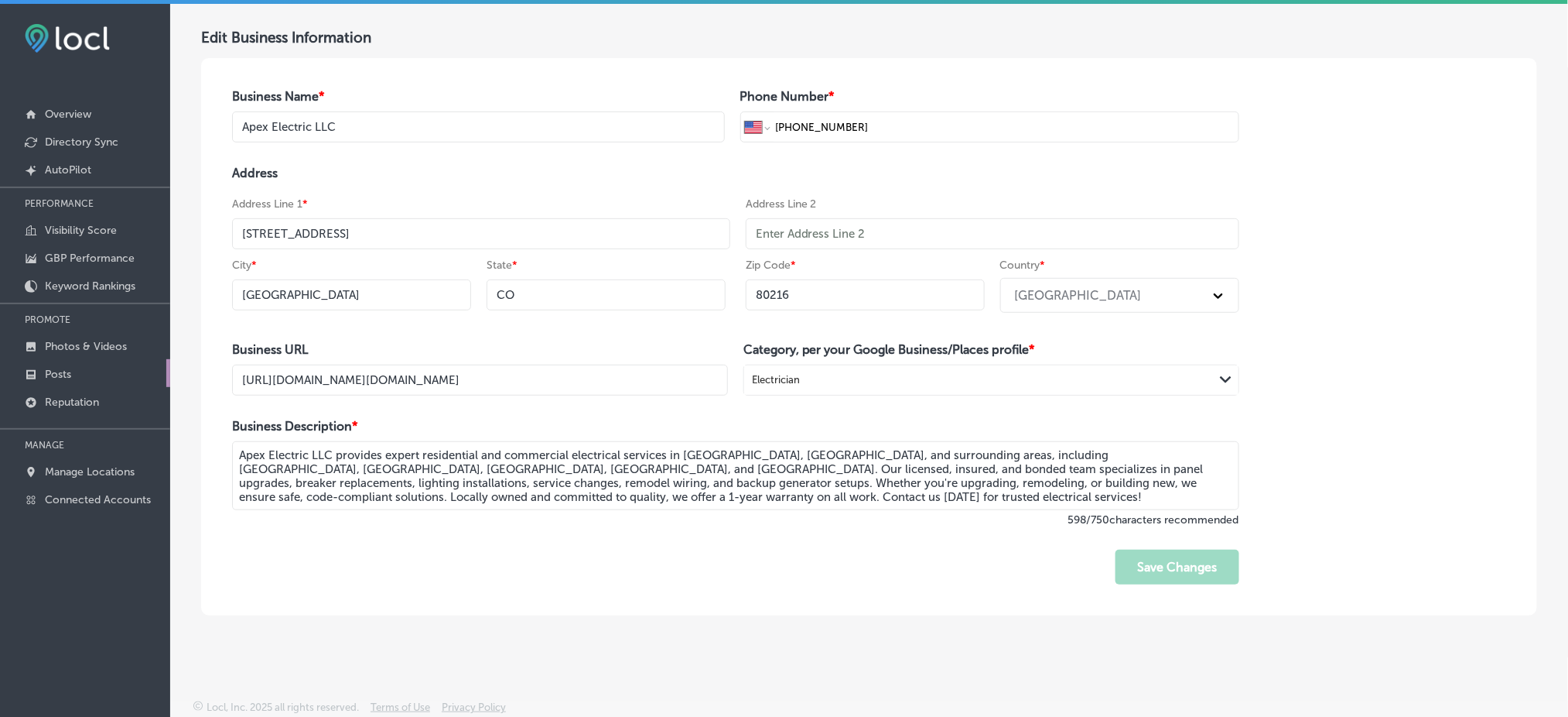
click at [102, 360] on link "Posts" at bounding box center [85, 373] width 170 height 28
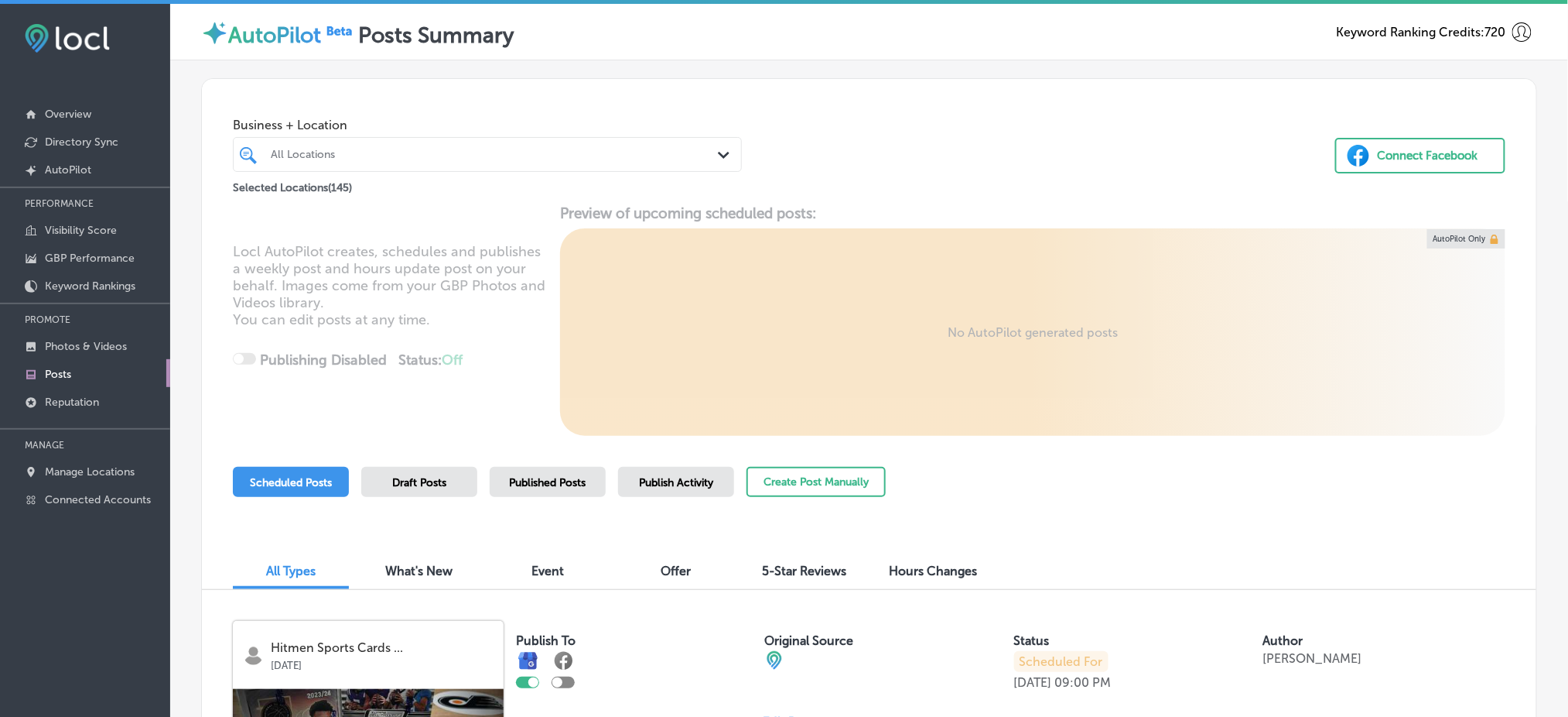
click at [337, 152] on div "All Locations" at bounding box center [494, 154] width 449 height 13
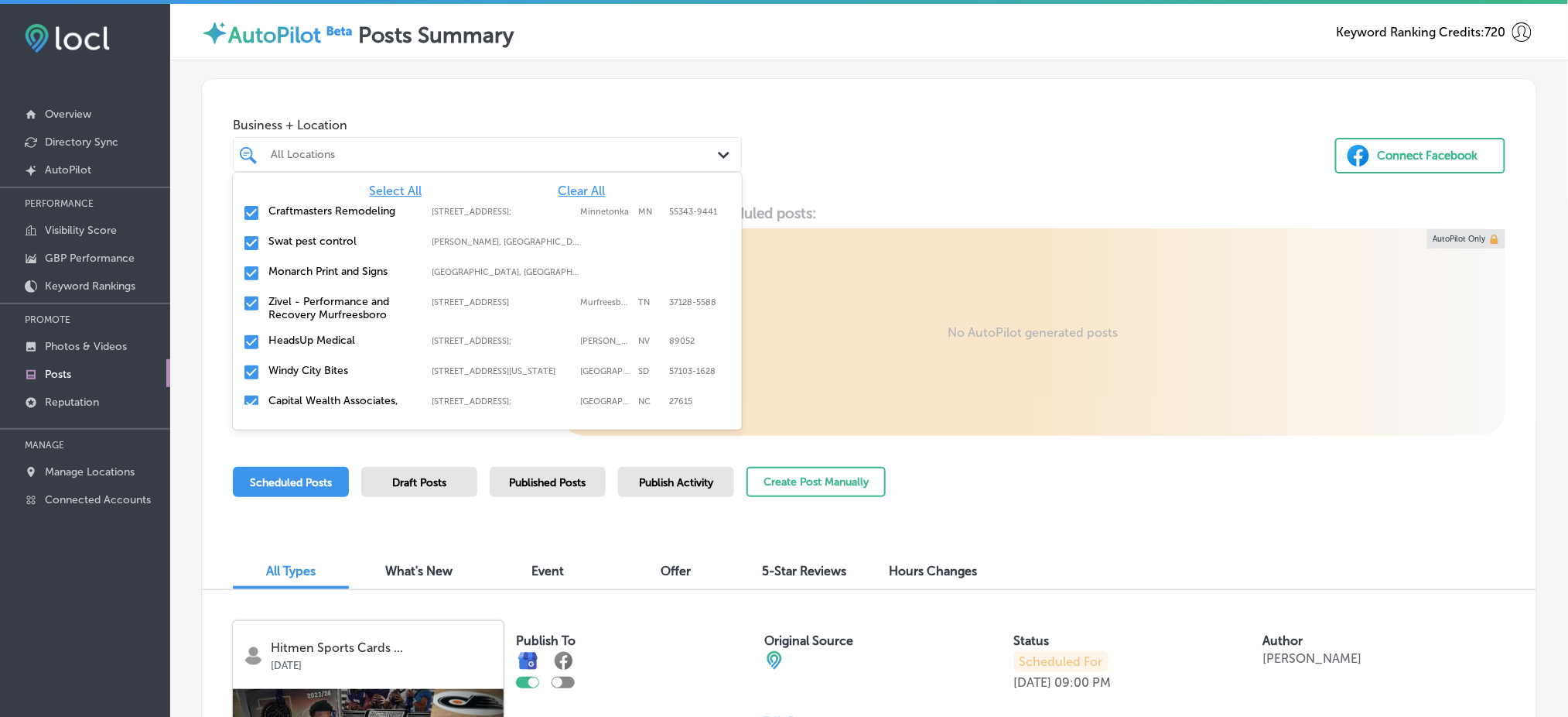
click at [576, 186] on span "Clear All" at bounding box center [582, 191] width 48 height 15
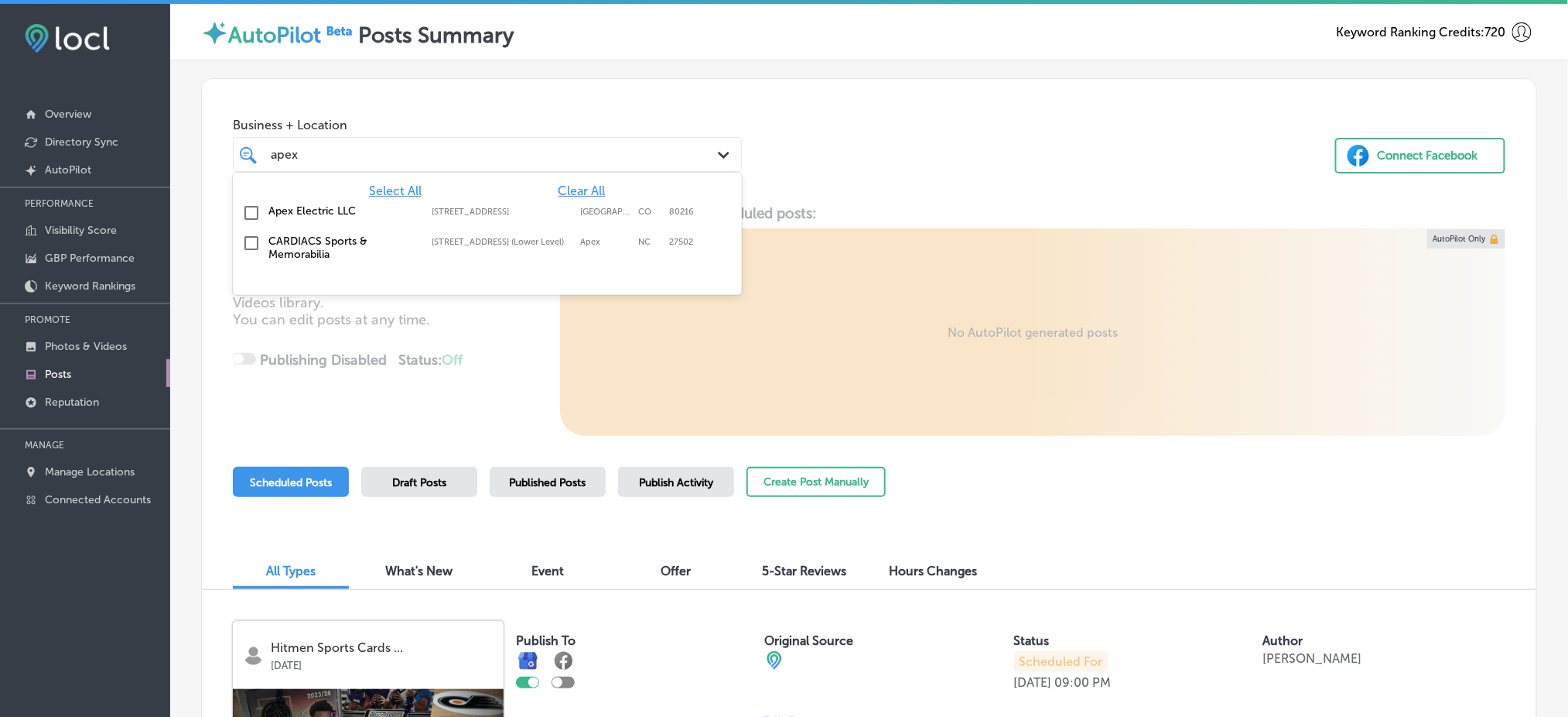
drag, startPoint x: 540, startPoint y: 214, endPoint x: 851, endPoint y: 160, distance: 315.7
click at [541, 214] on label "[STREET_ADDRESS]" at bounding box center [502, 211] width 141 height 10
type input "apex"
click at [857, 160] on div "Business + Location option [STREET_ADDRESS]. option [STREET_ADDRESS]. 3 results…" at bounding box center [869, 138] width 1334 height 118
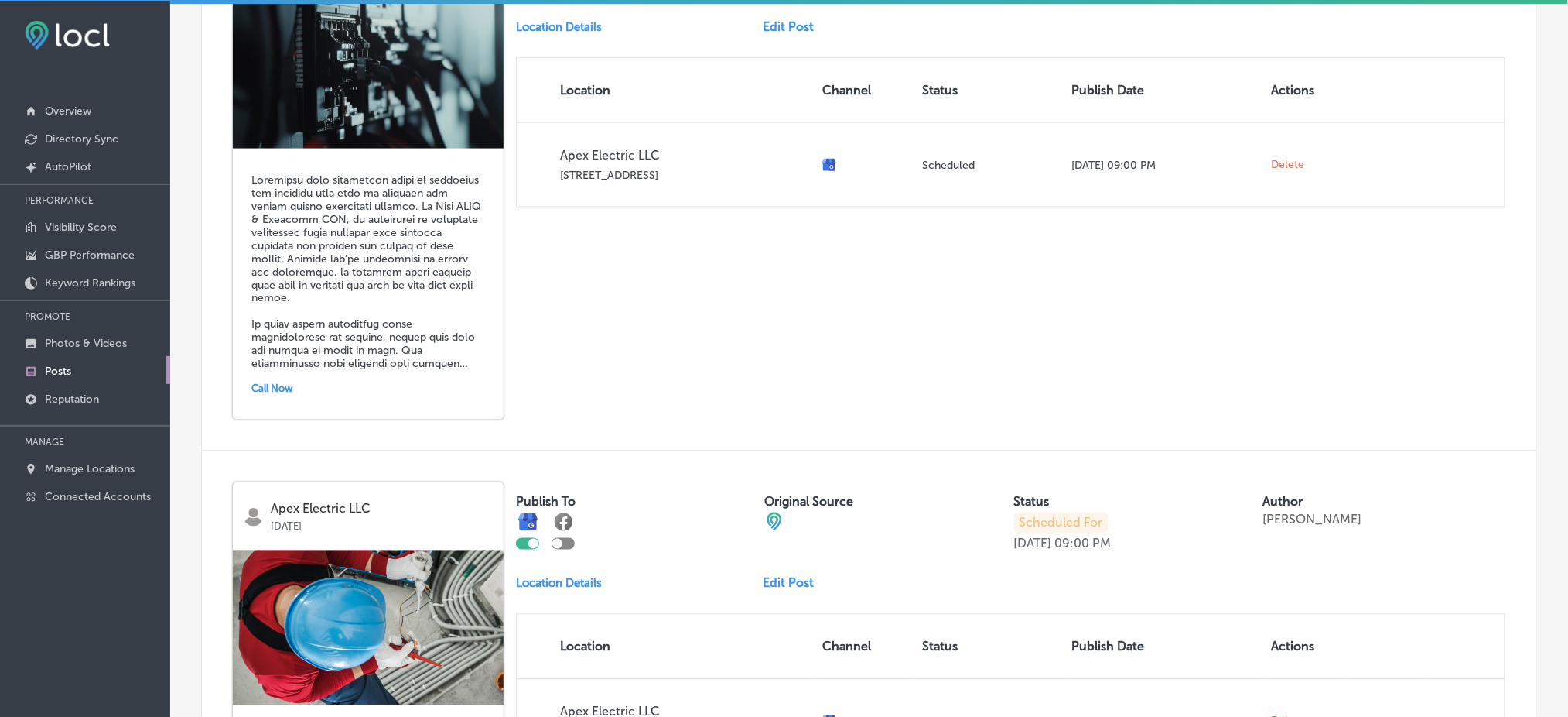
scroll to position [3298, 0]
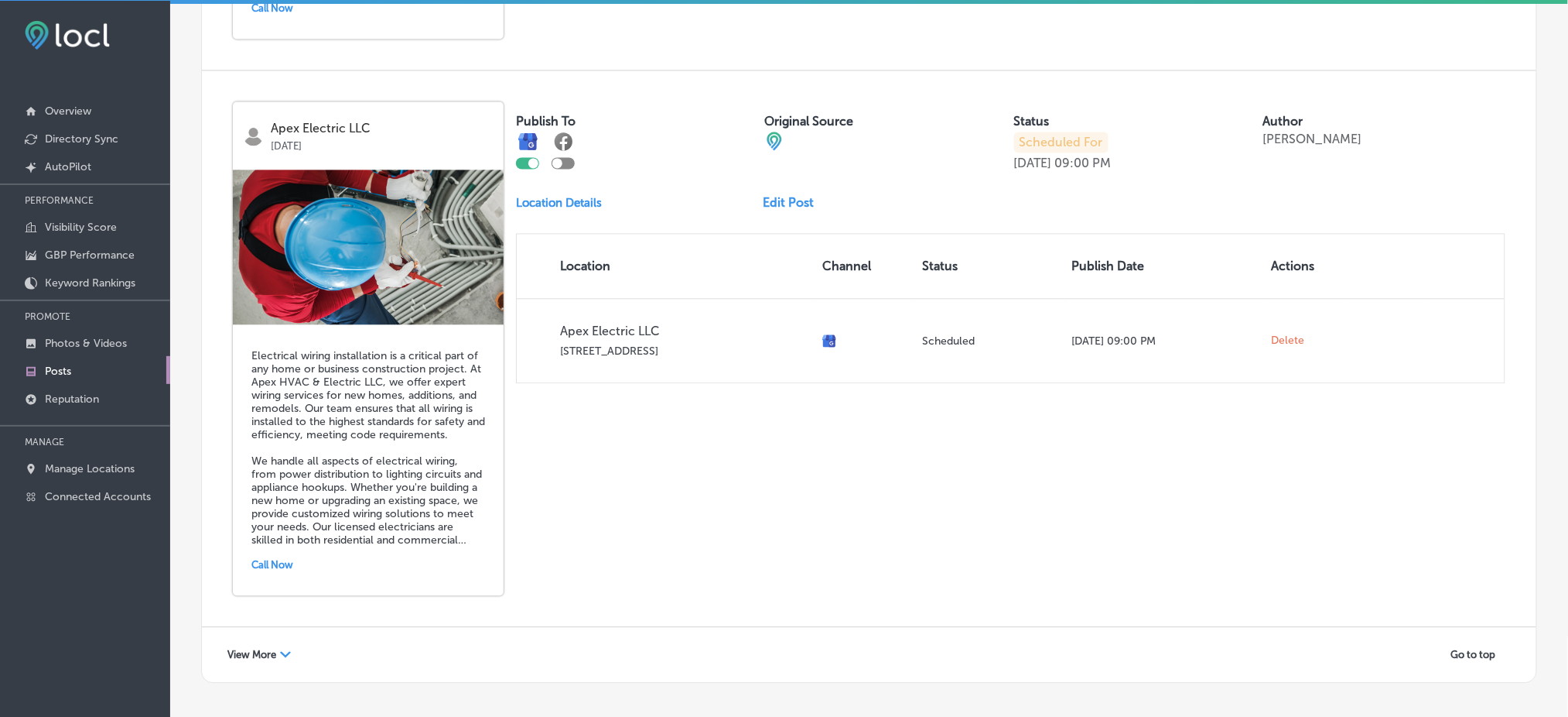
click at [237, 649] on span "View More" at bounding box center [251, 654] width 49 height 11
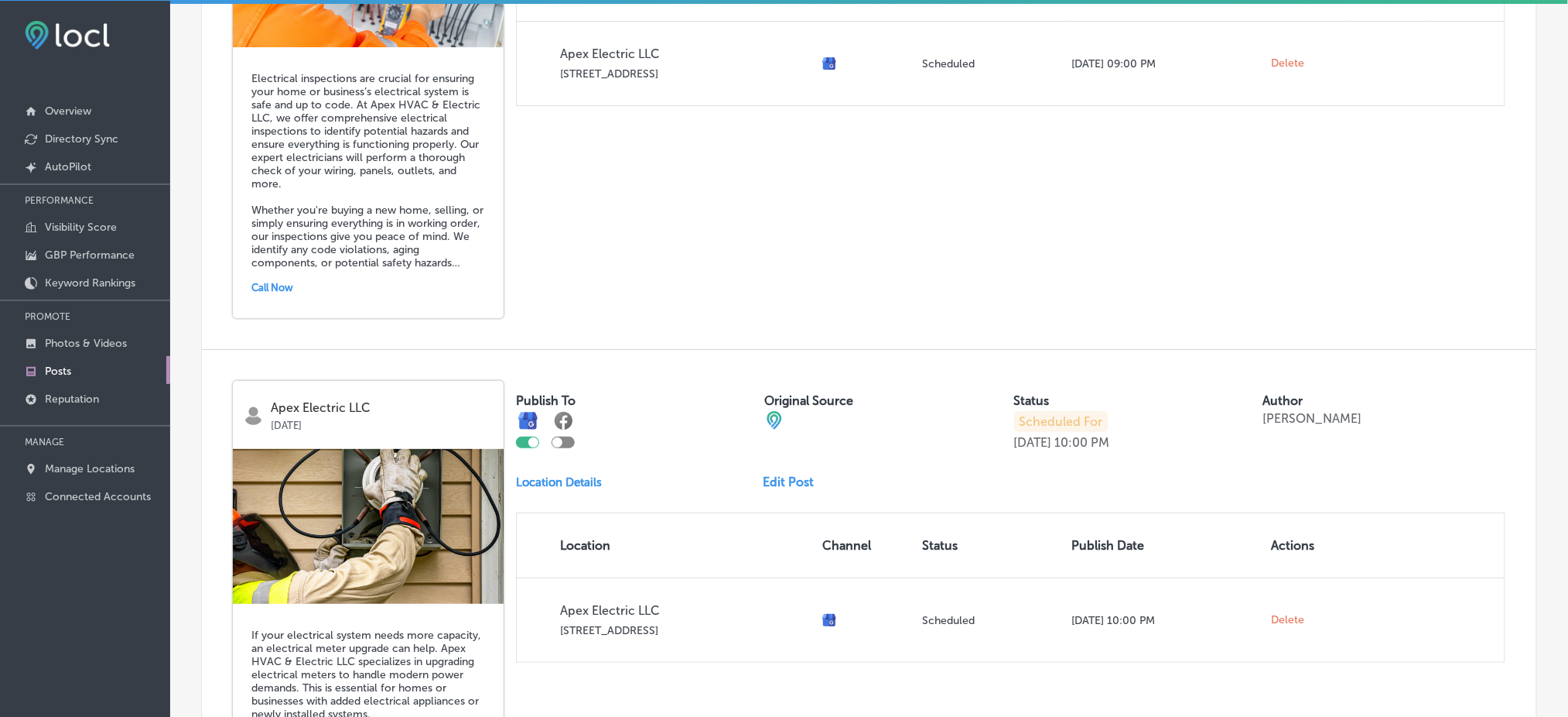
scroll to position [6567, 0]
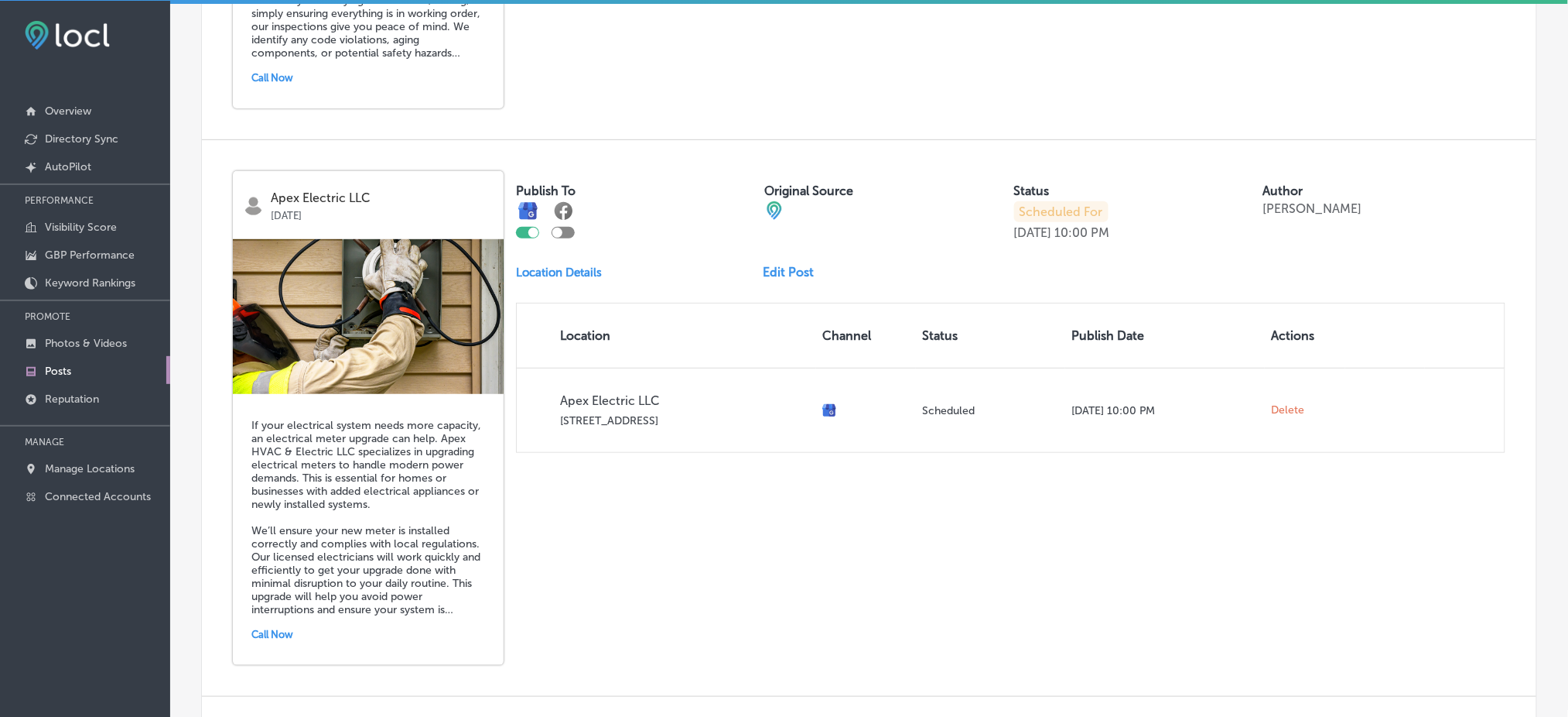
click at [248, 716] on span "View More" at bounding box center [251, 723] width 49 height 11
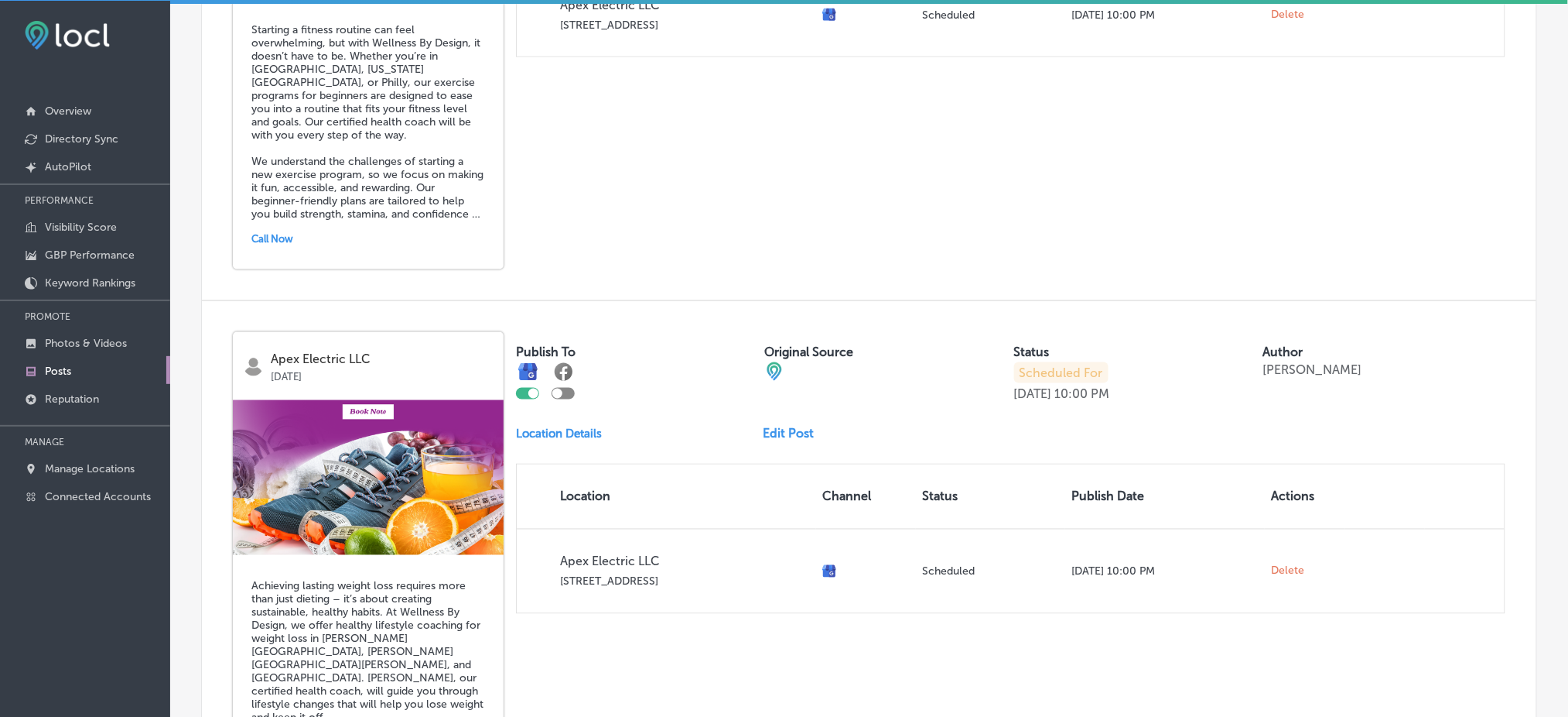
scroll to position [9291, 0]
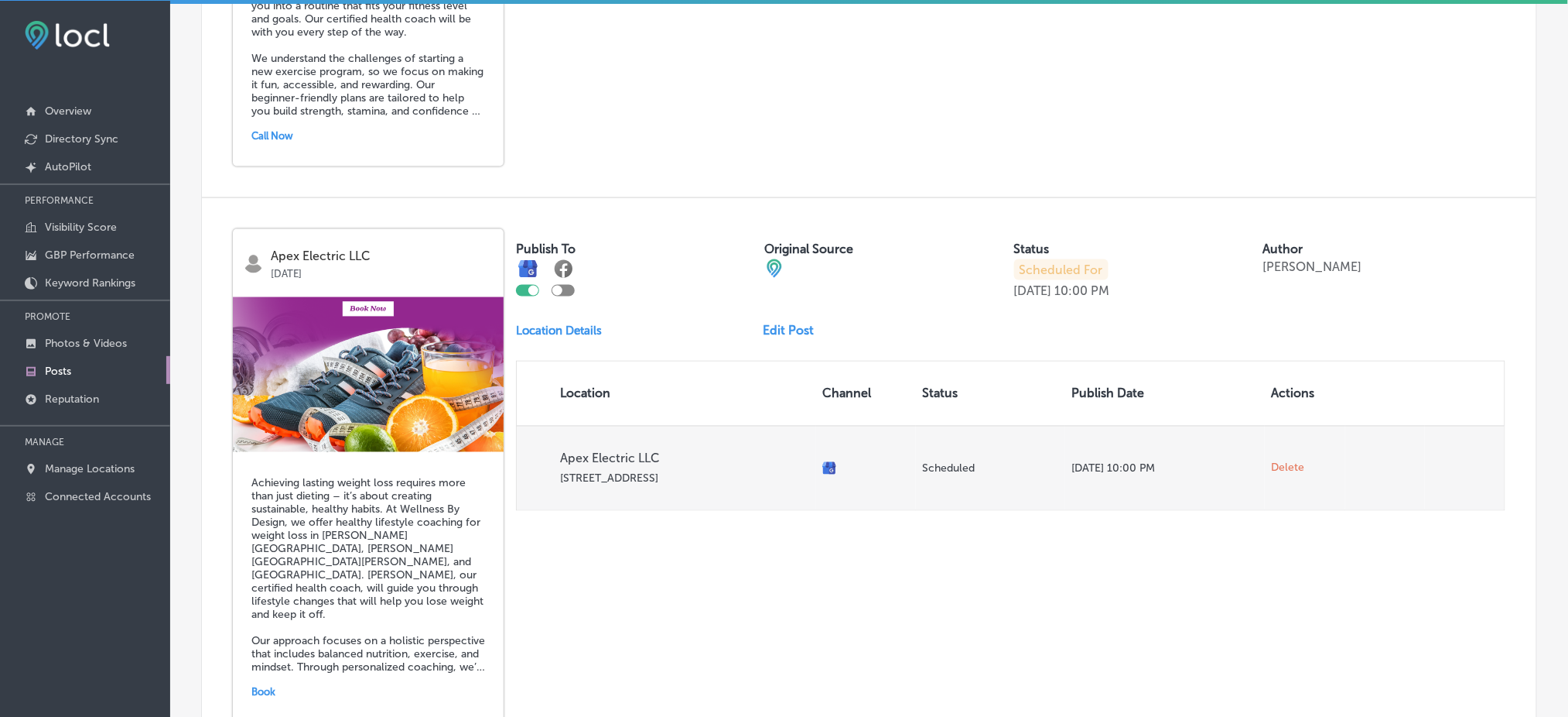
click at [1271, 462] on span "Delete" at bounding box center [1287, 468] width 33 height 14
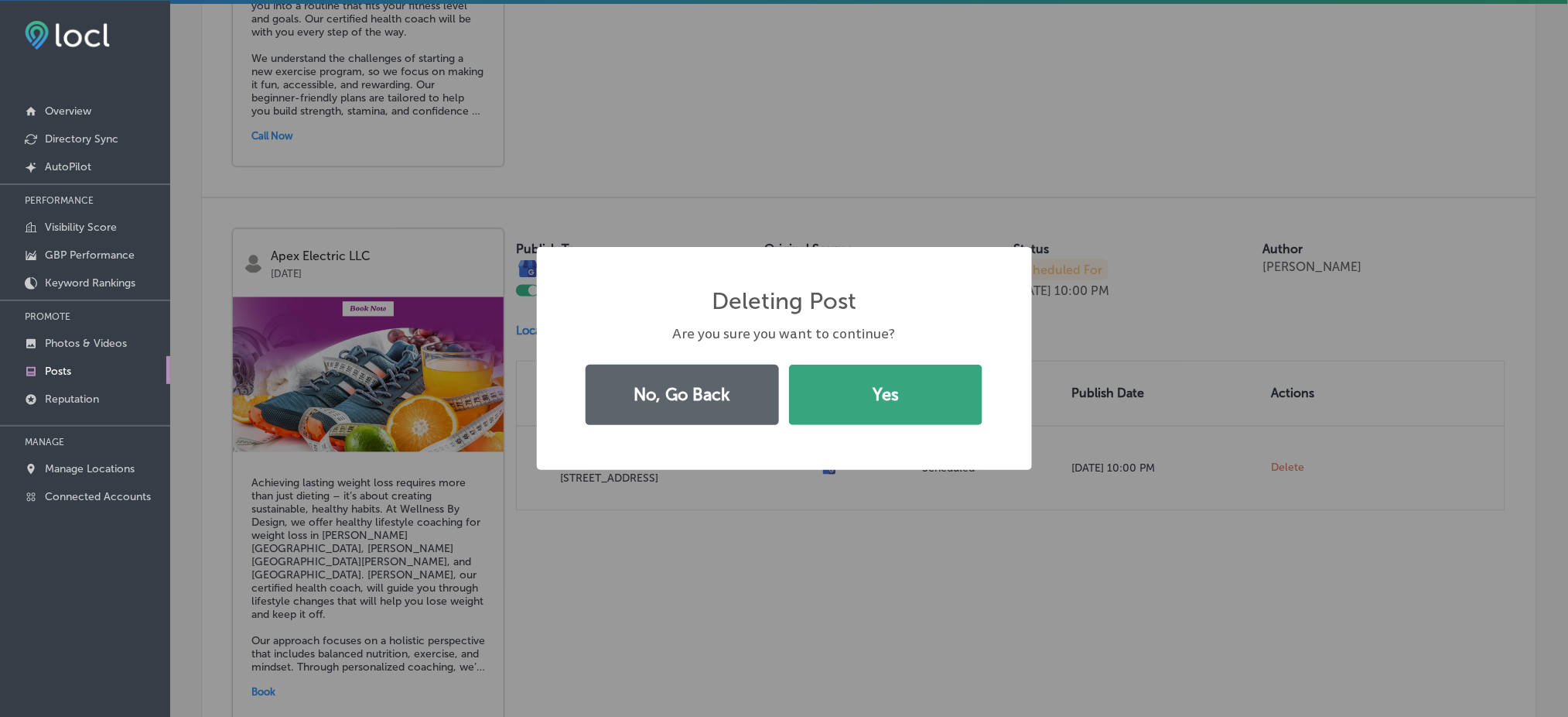
click at [953, 409] on button "Yes" at bounding box center [886, 394] width 193 height 60
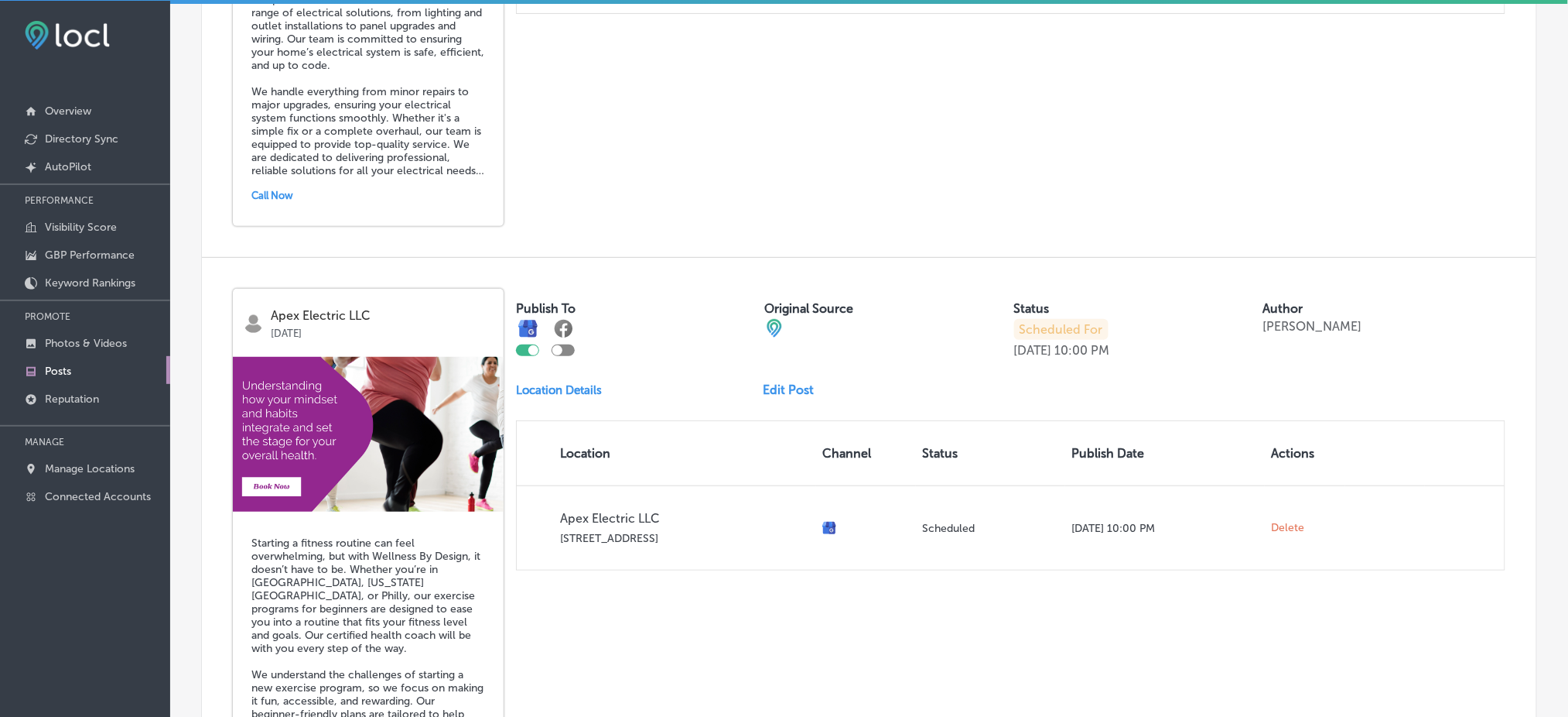
scroll to position [8643, 0]
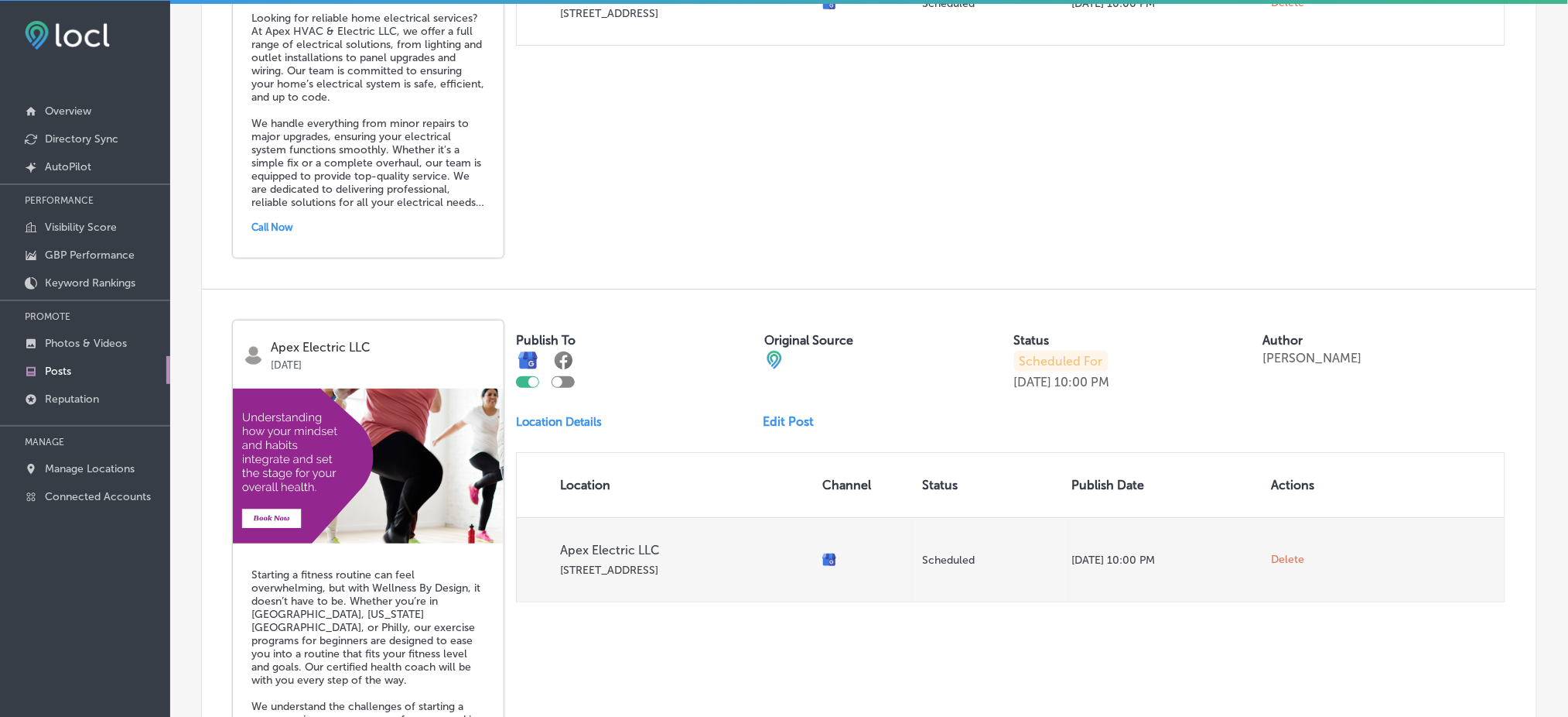
click at [1280, 553] on span "Delete" at bounding box center [1287, 559] width 33 height 14
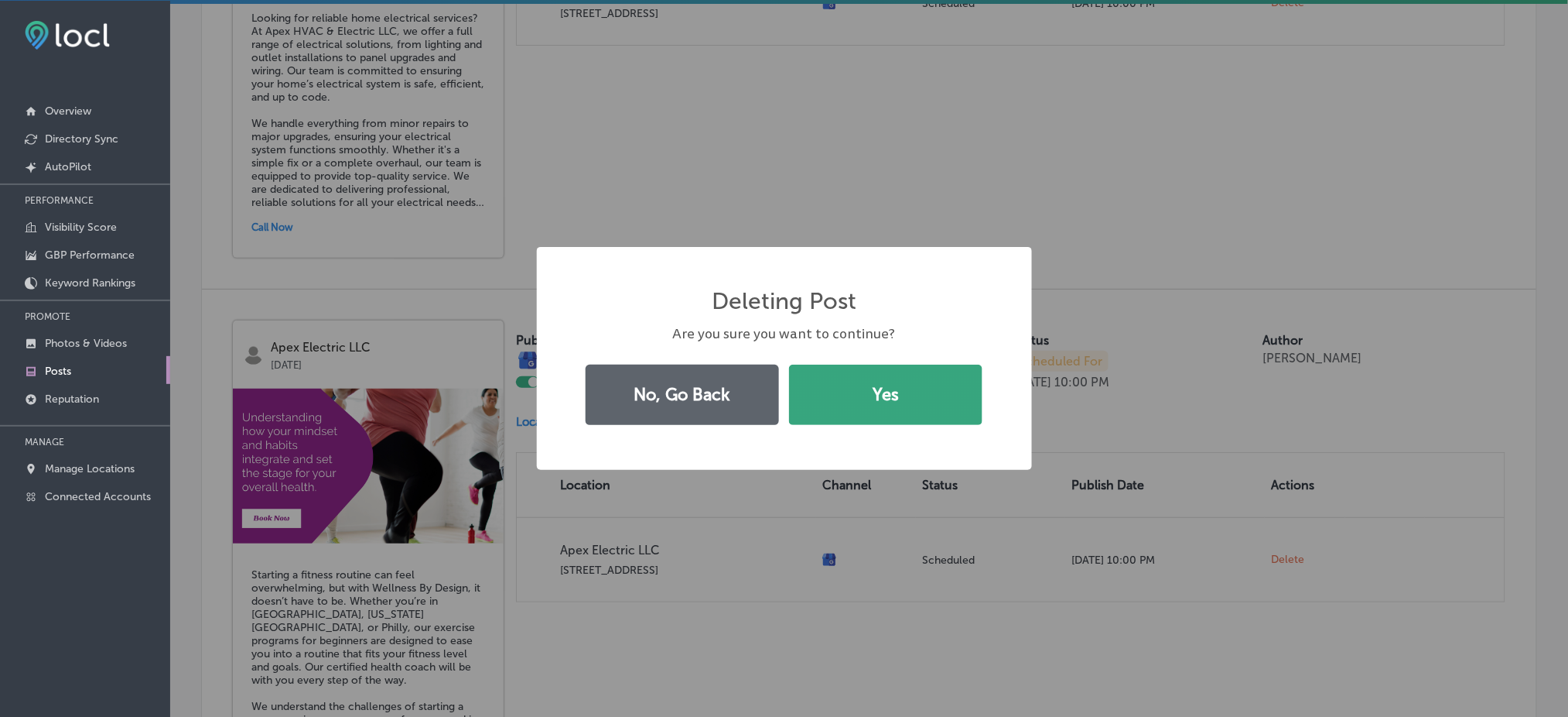
click at [931, 400] on button "Yes" at bounding box center [886, 394] width 193 height 60
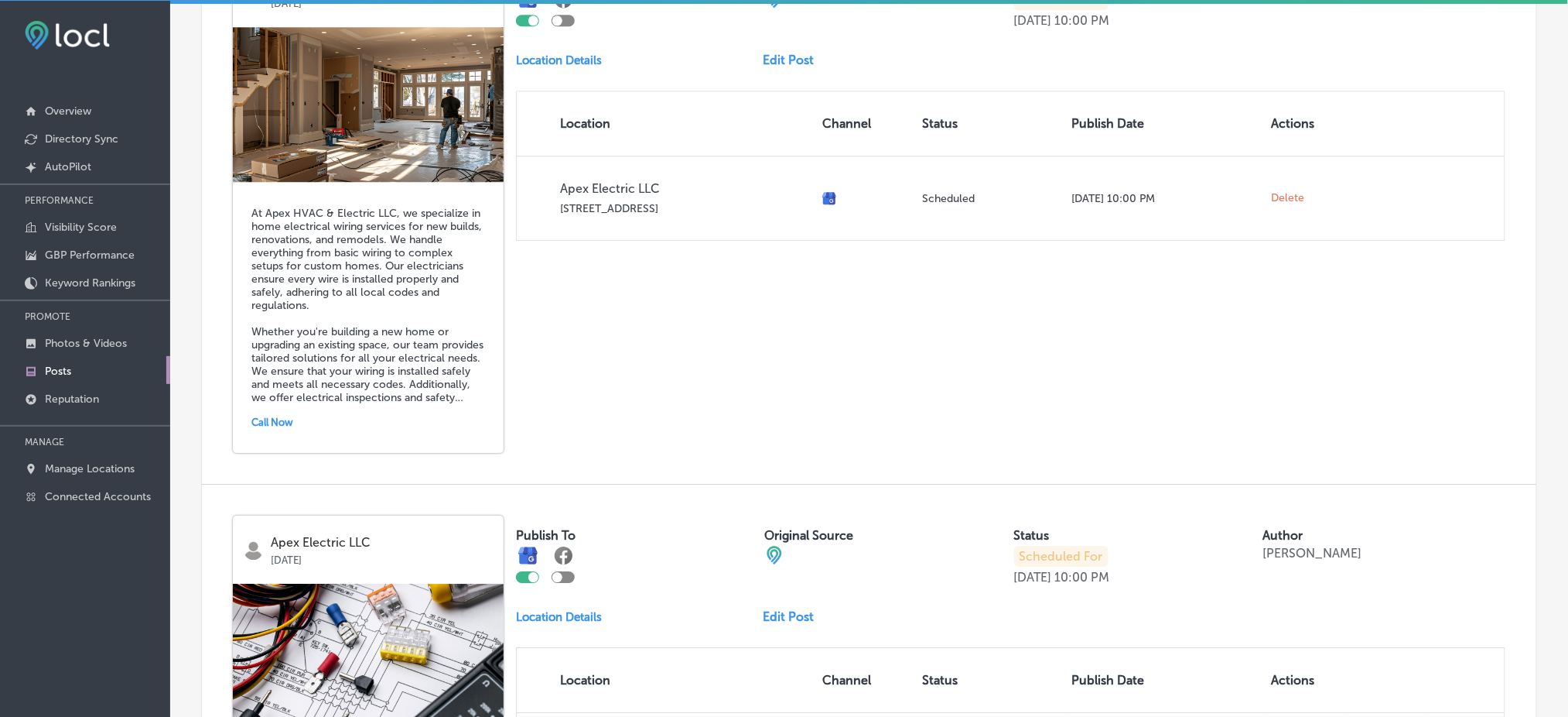
scroll to position [7582, 0]
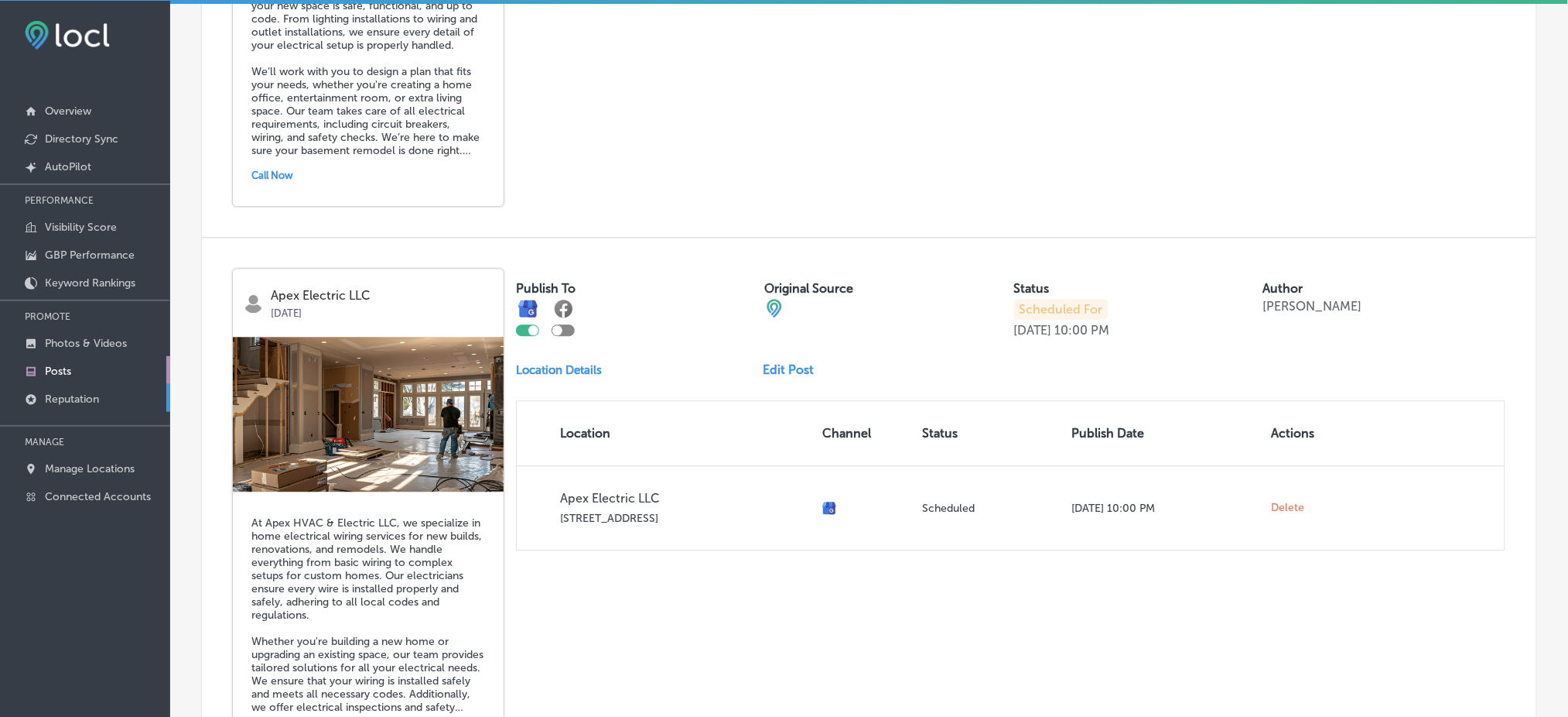
click at [97, 392] on p "Reputation" at bounding box center [72, 399] width 54 height 13
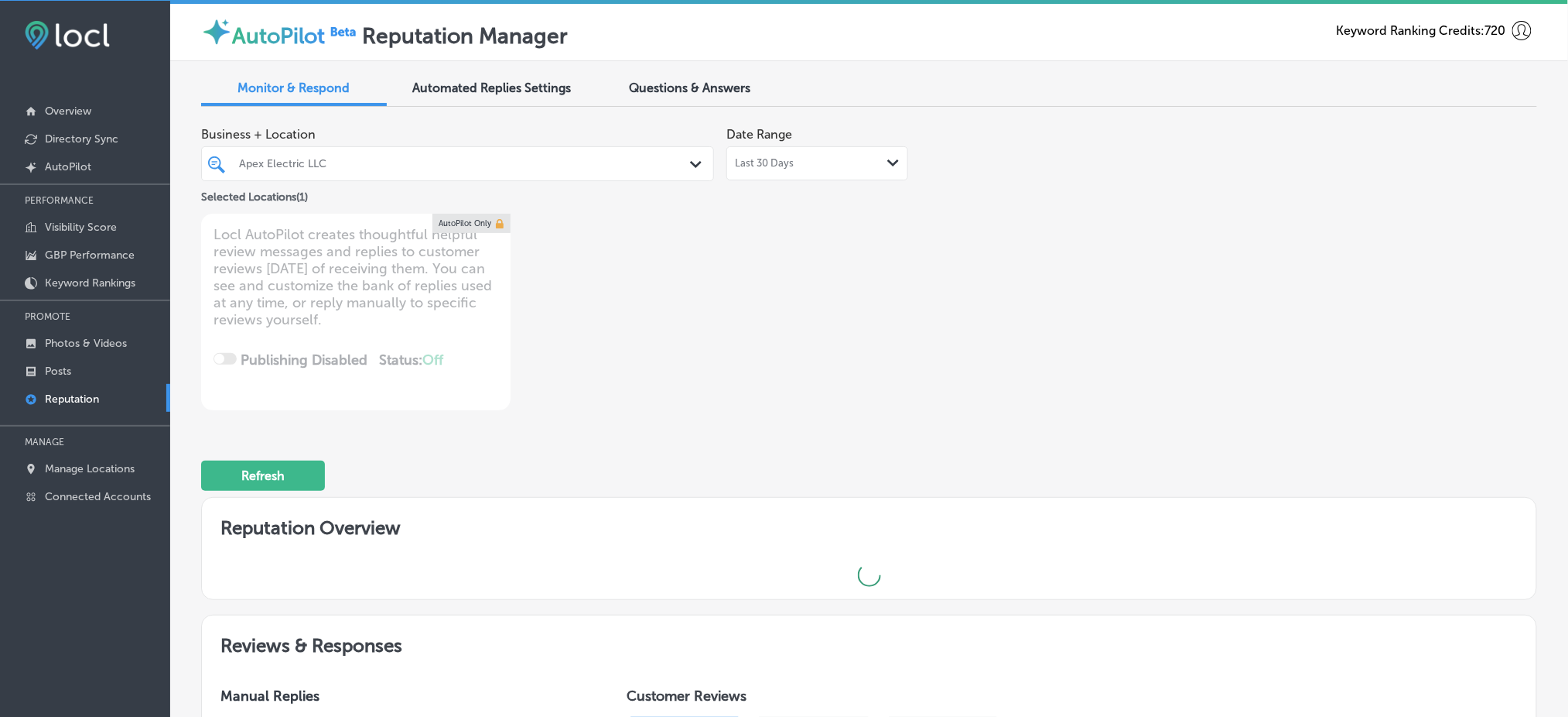
click at [577, 167] on div "Apex Electric LLC" at bounding box center [465, 164] width 453 height 13
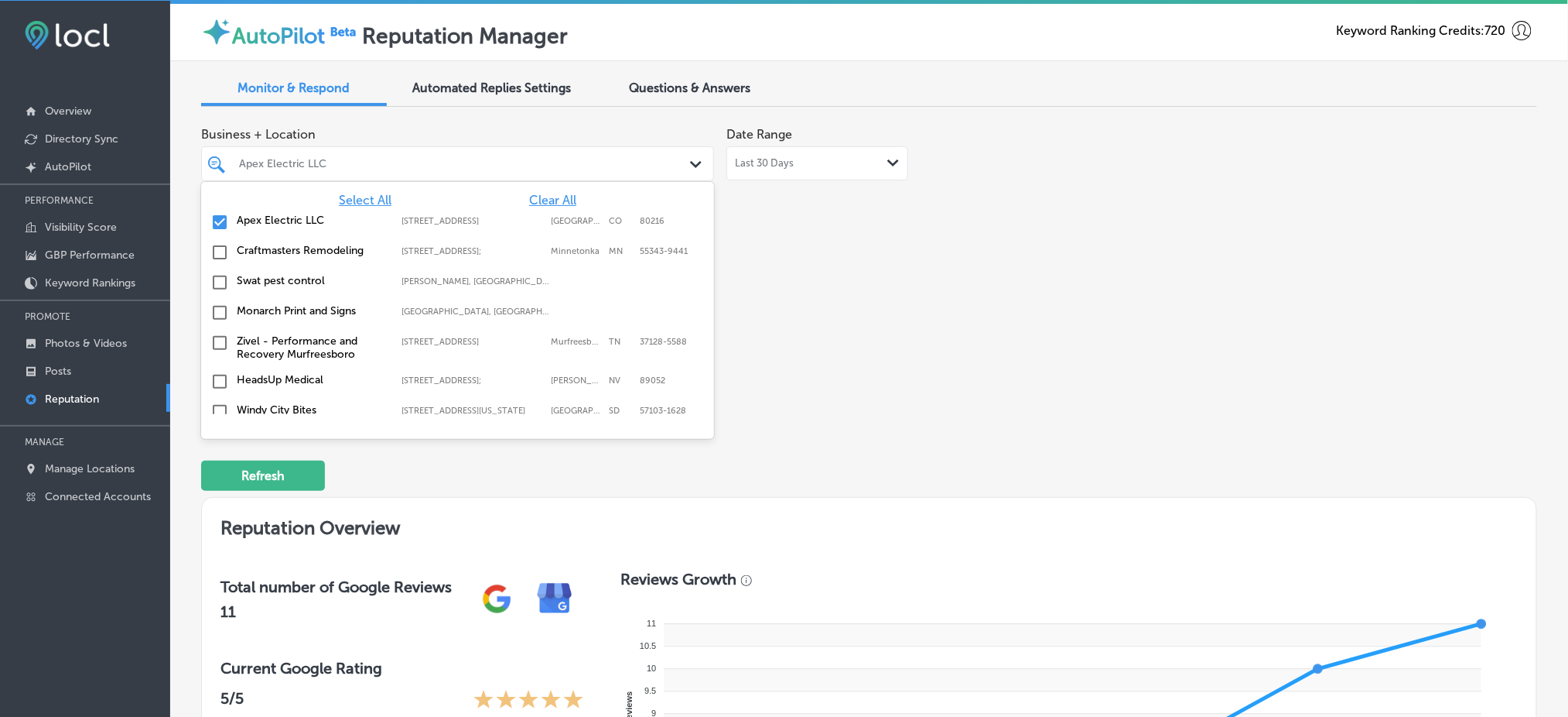
click at [349, 199] on span "Select All" at bounding box center [365, 200] width 52 height 15
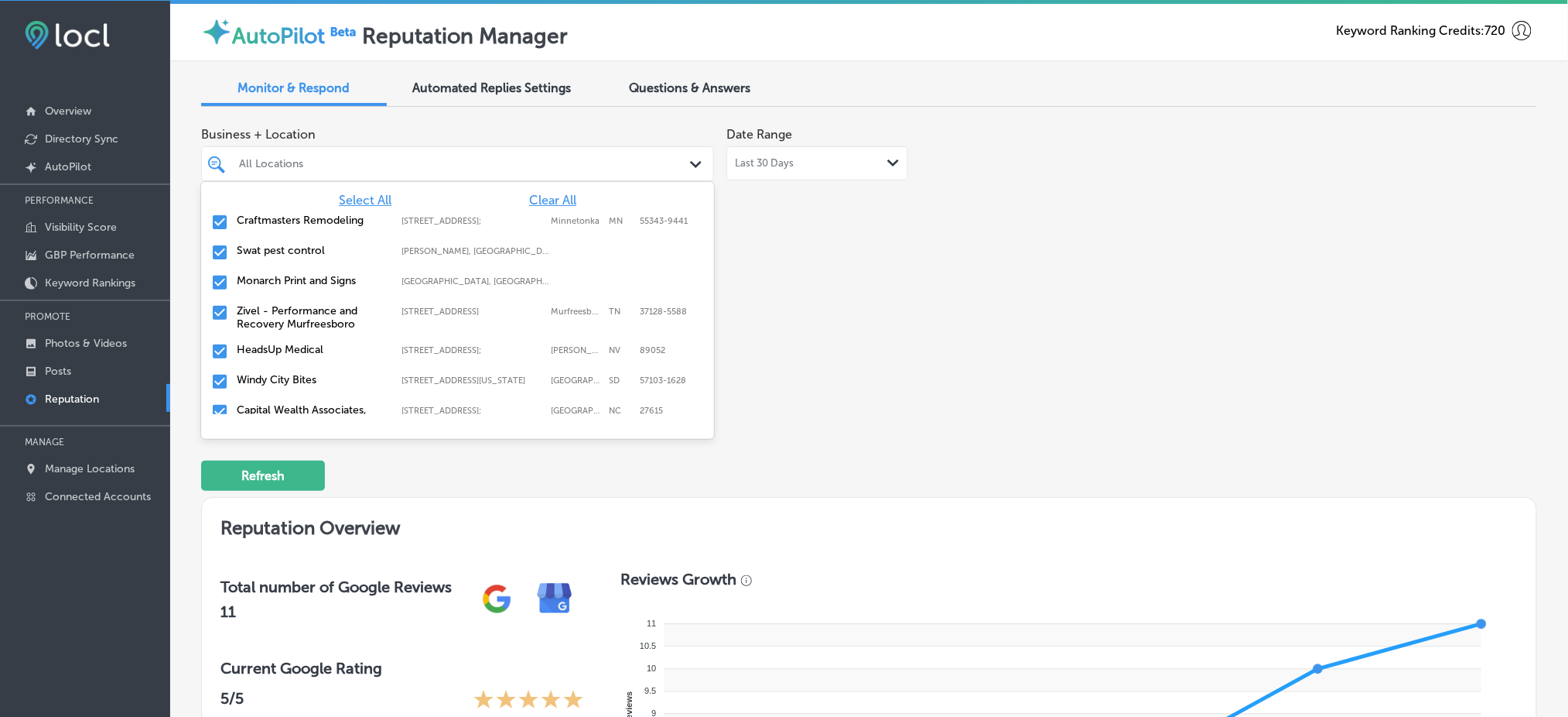
click at [1260, 234] on div "Business + Location option [STREET_ADDRESS]. 146 results available. Use Up and …" at bounding box center [869, 264] width 1336 height 291
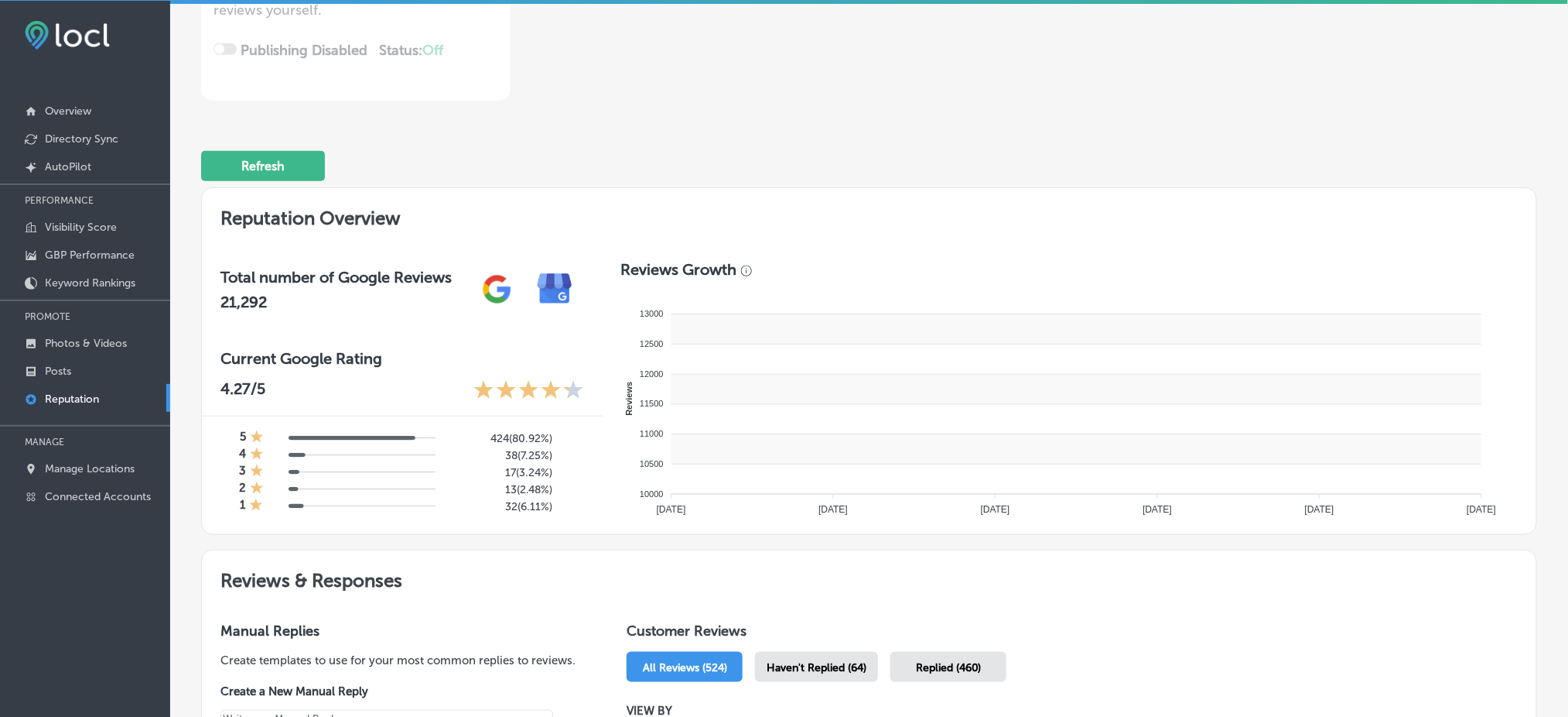
scroll to position [356, 0]
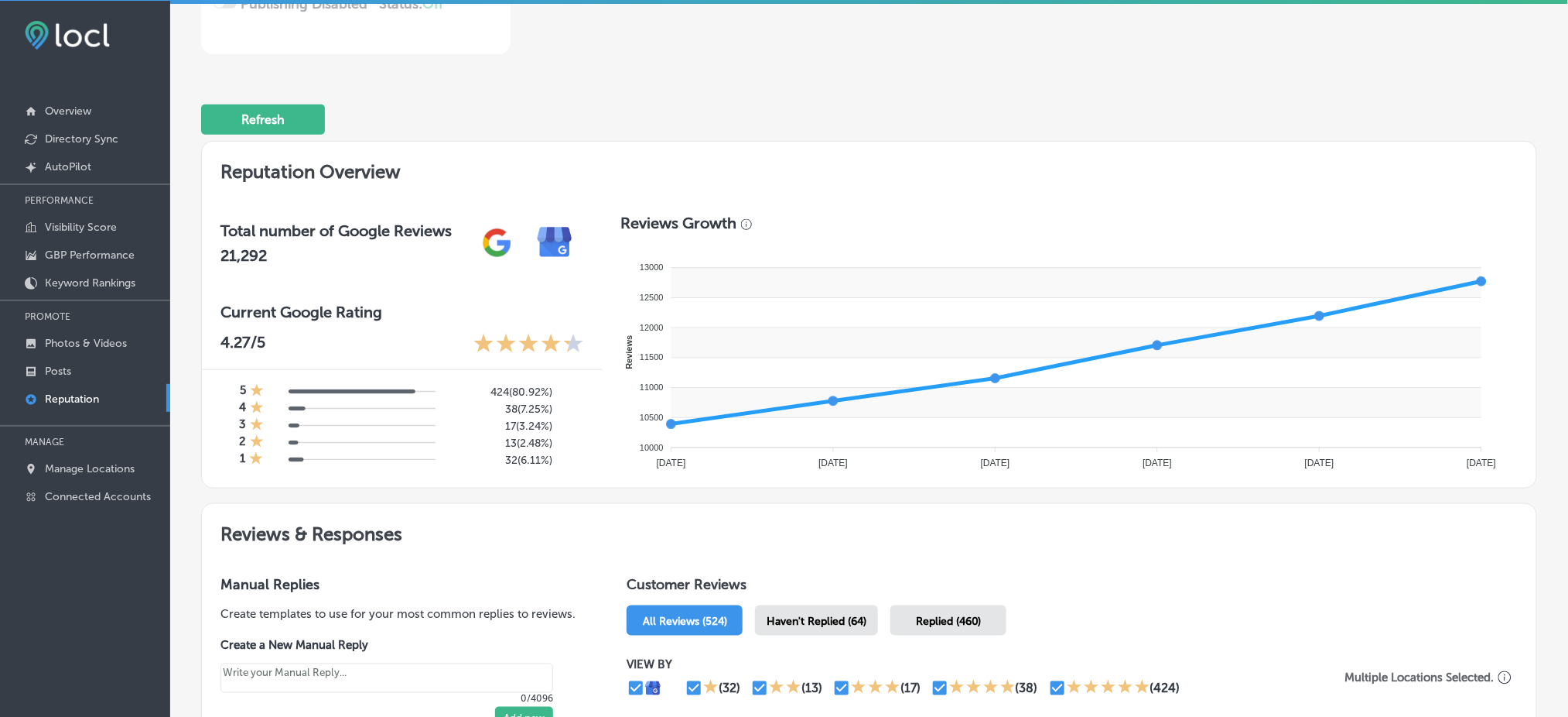
click at [801, 625] on div "Haven't Replied (64)" at bounding box center [817, 620] width 123 height 30
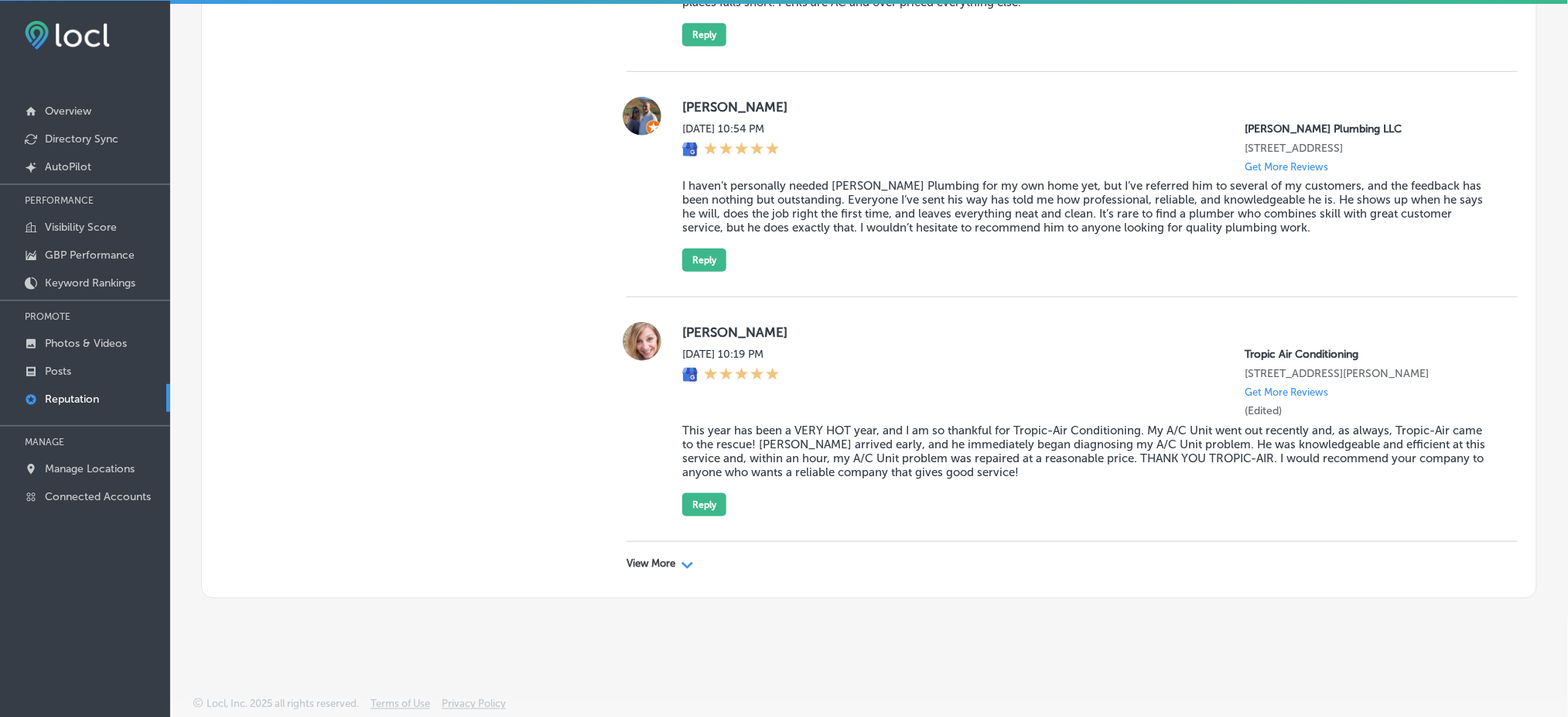
scroll to position [4697, 0]
click at [660, 557] on p "View More" at bounding box center [651, 563] width 49 height 12
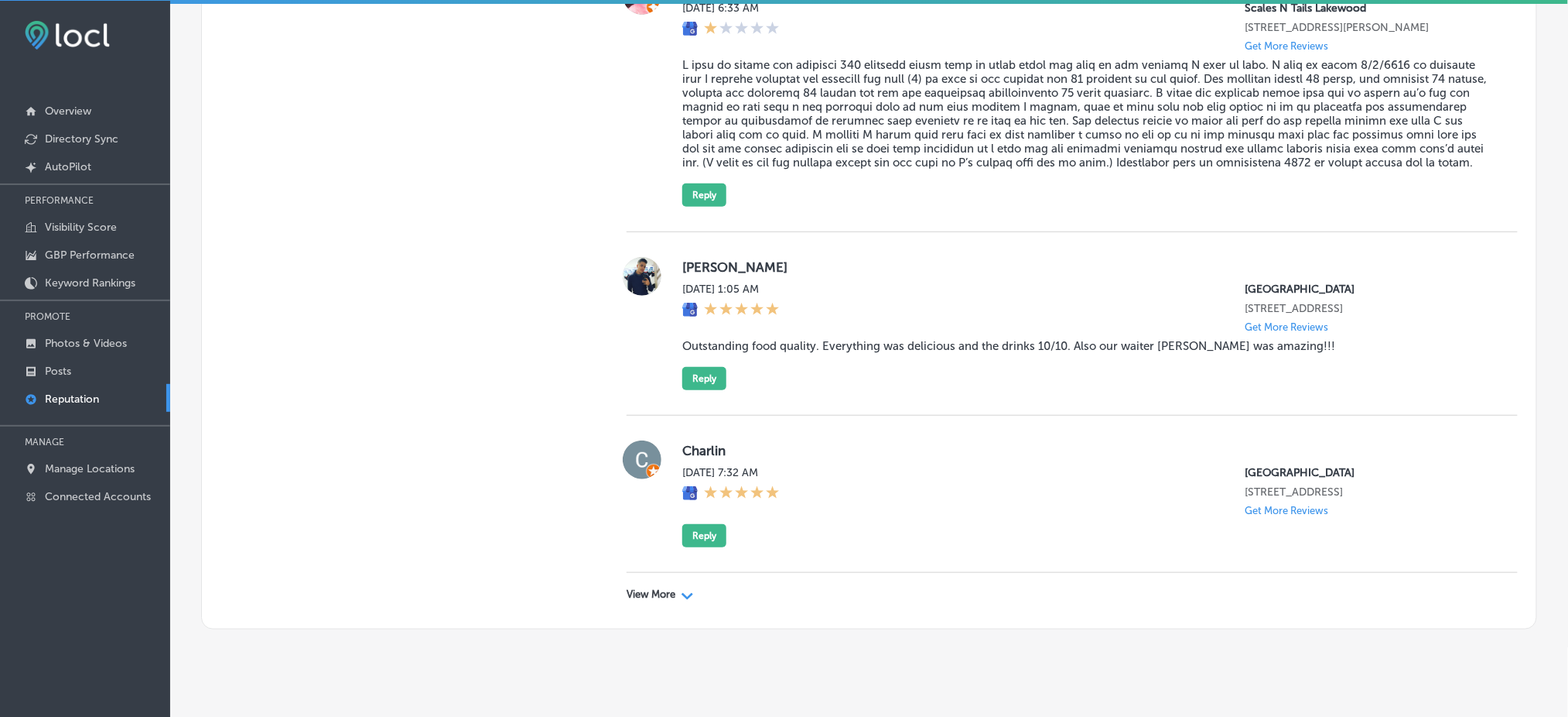
scroll to position [8871, 0]
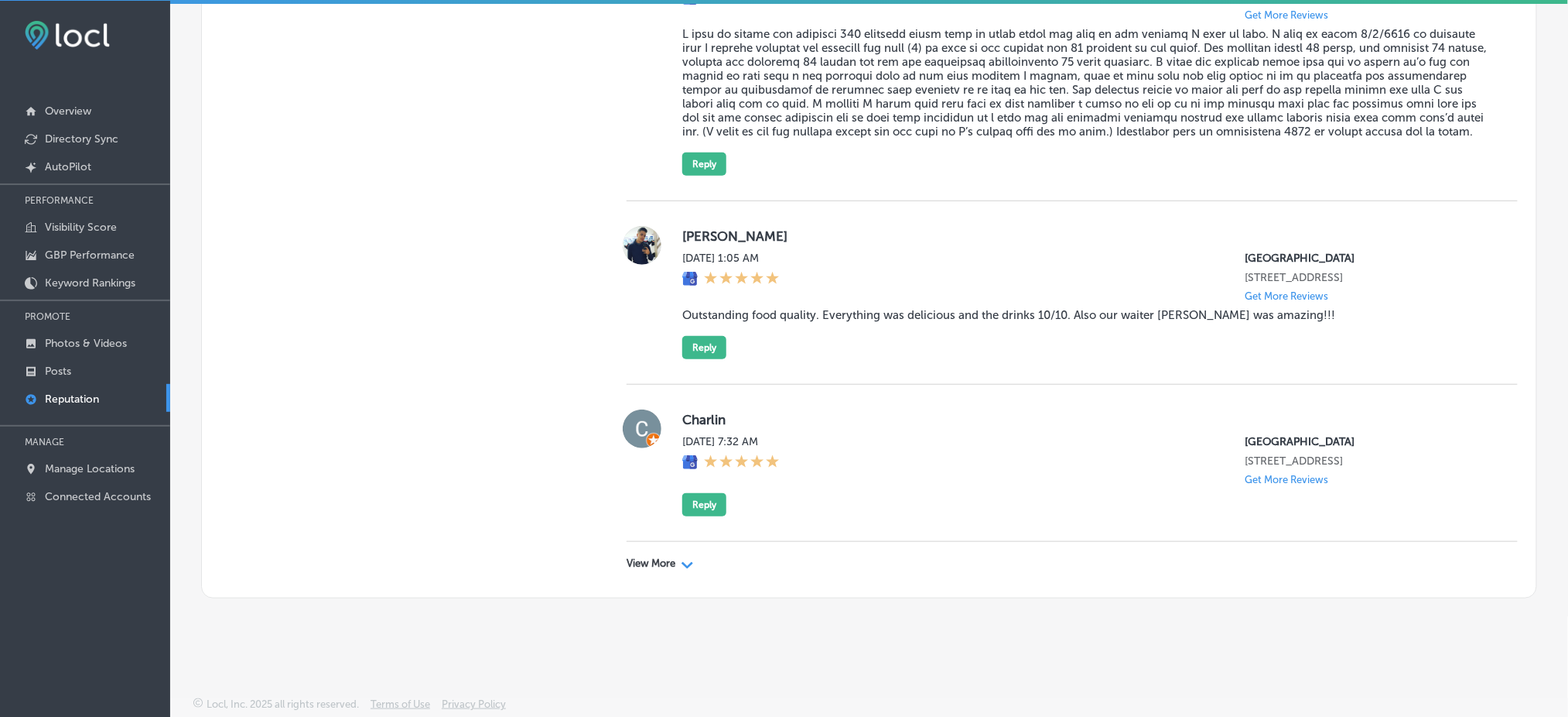
click at [666, 562] on p "View More" at bounding box center [651, 563] width 49 height 12
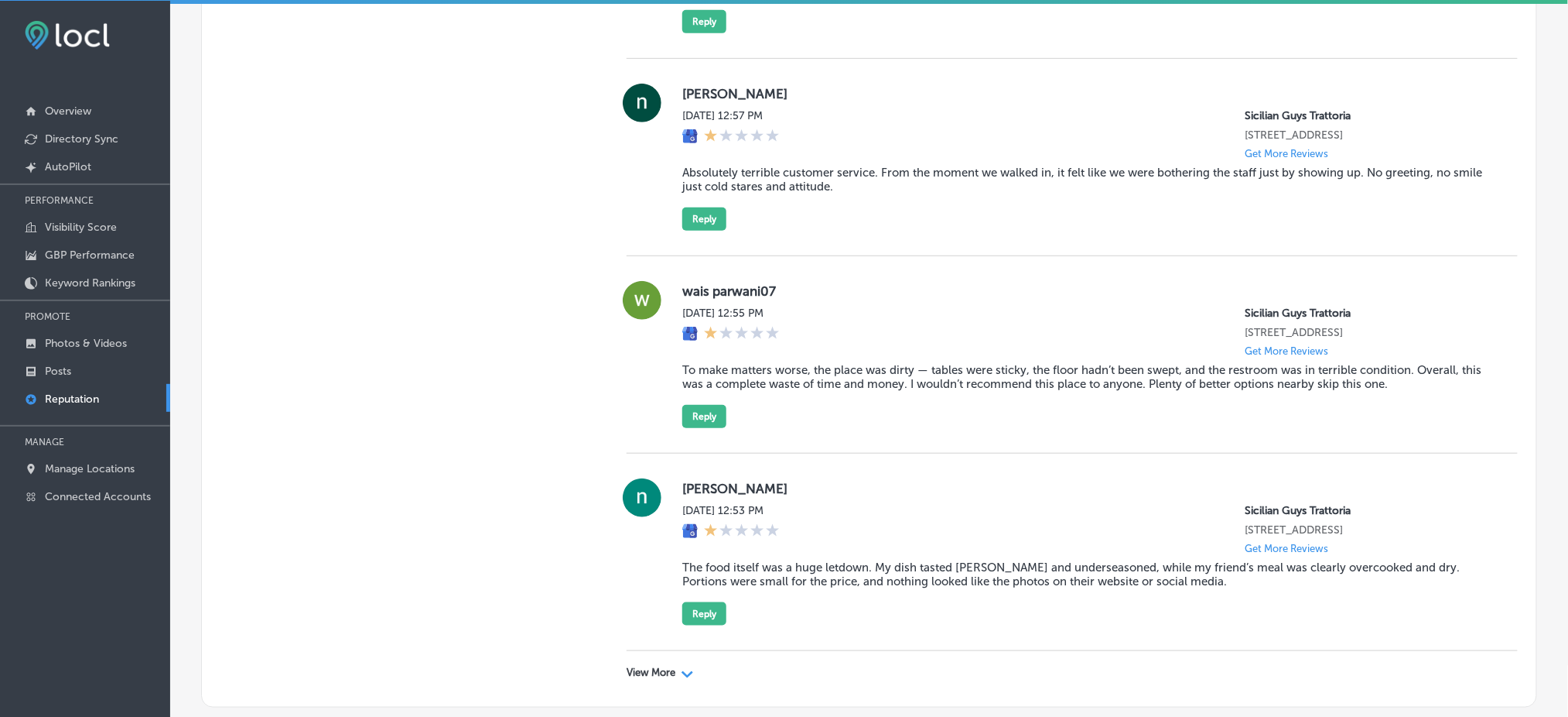
scroll to position [13382, 0]
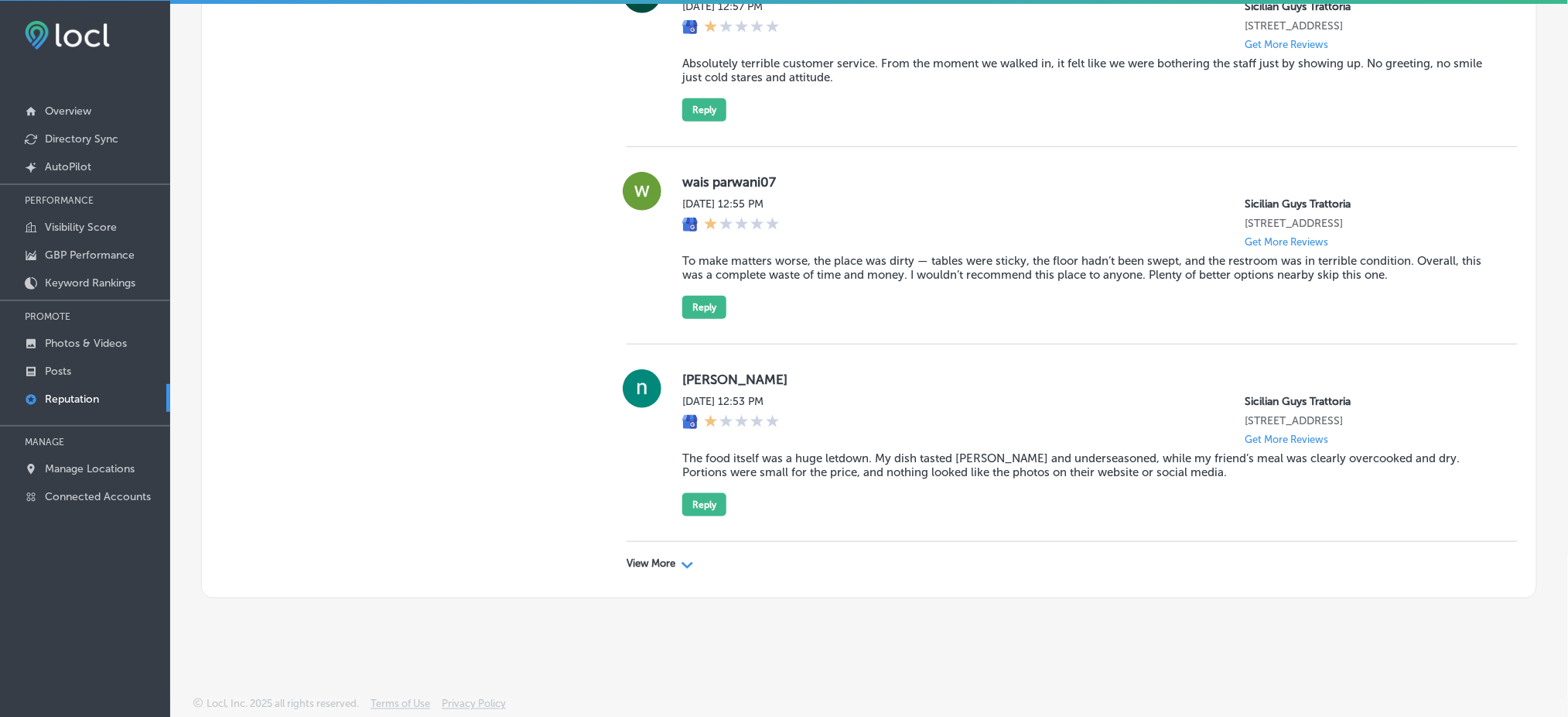
click at [627, 562] on p "View More" at bounding box center [651, 563] width 49 height 12
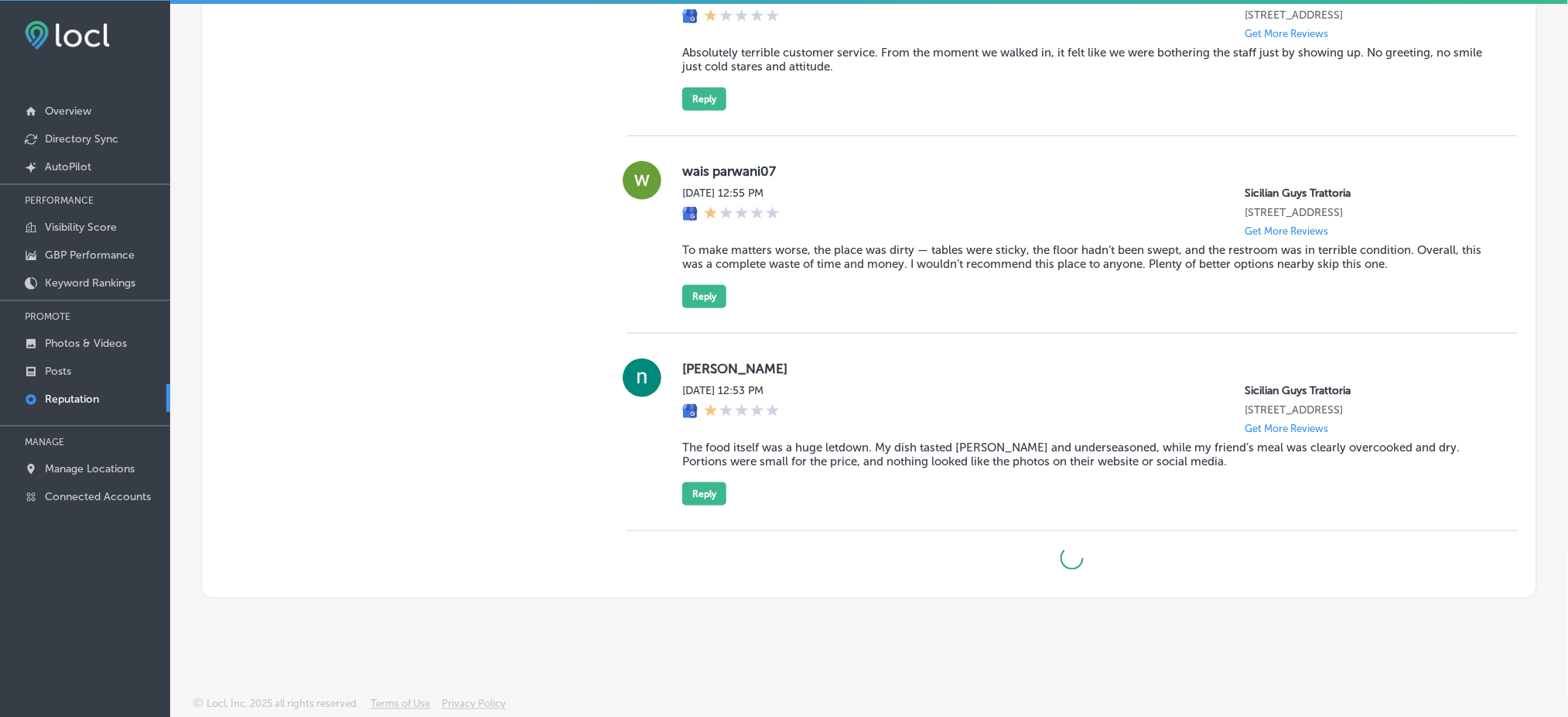
type textarea "x"
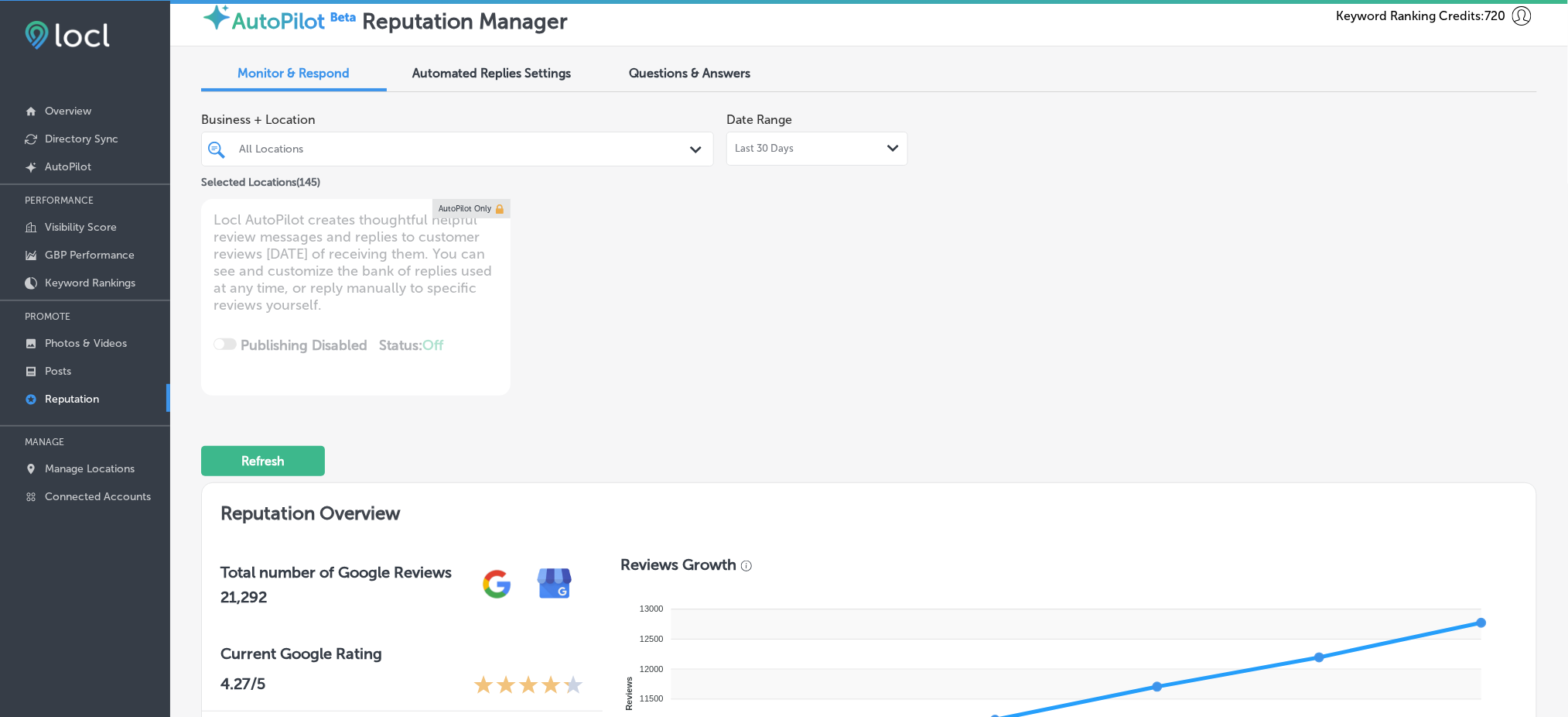
scroll to position [0, 0]
